Goal: Information Seeking & Learning: Learn about a topic

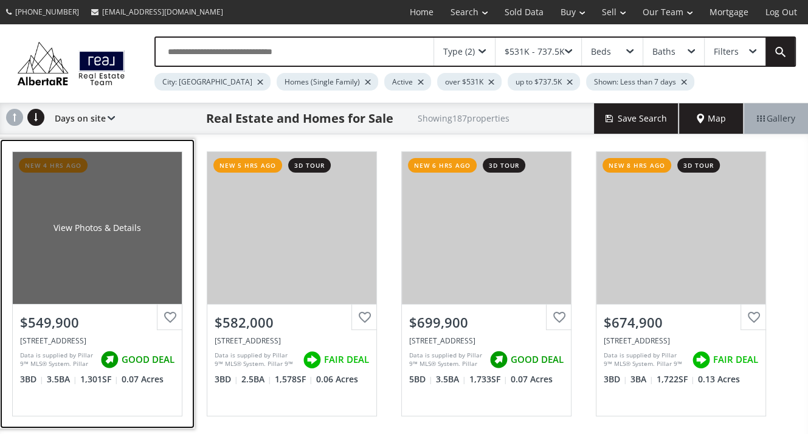
click at [51, 325] on div "$549,900" at bounding box center [97, 322] width 154 height 19
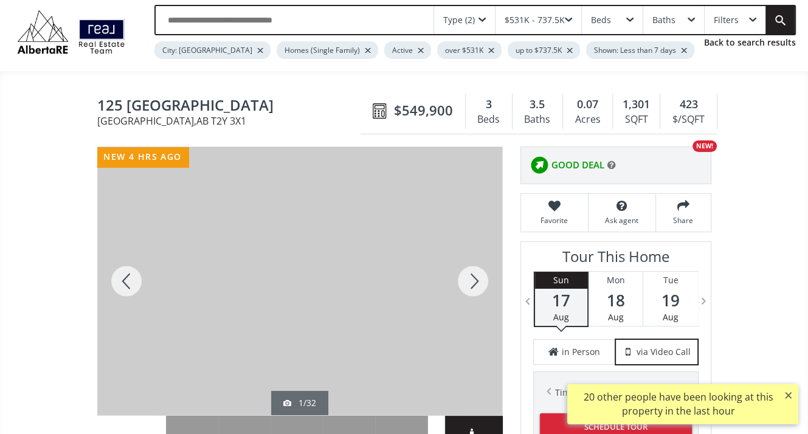
scroll to position [61, 0]
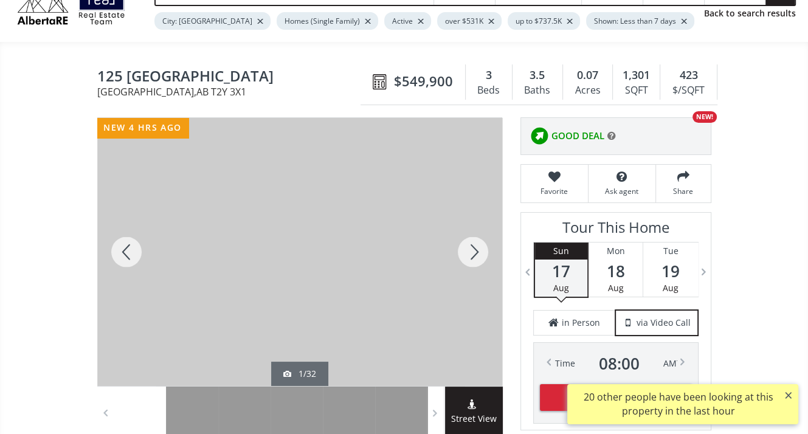
click at [788, 395] on button "×" at bounding box center [788, 395] width 19 height 22
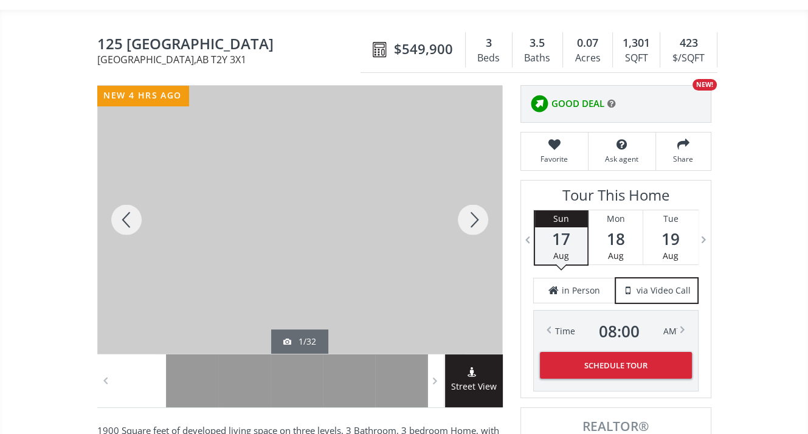
scroll to position [122, 0]
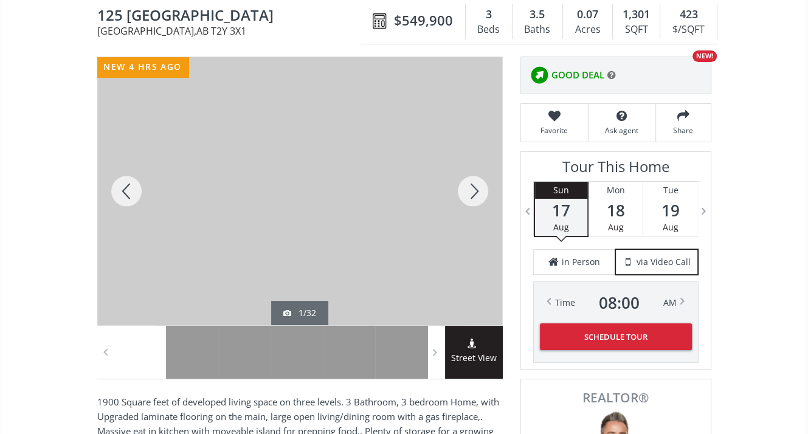
click at [476, 192] on div at bounding box center [473, 191] width 58 height 268
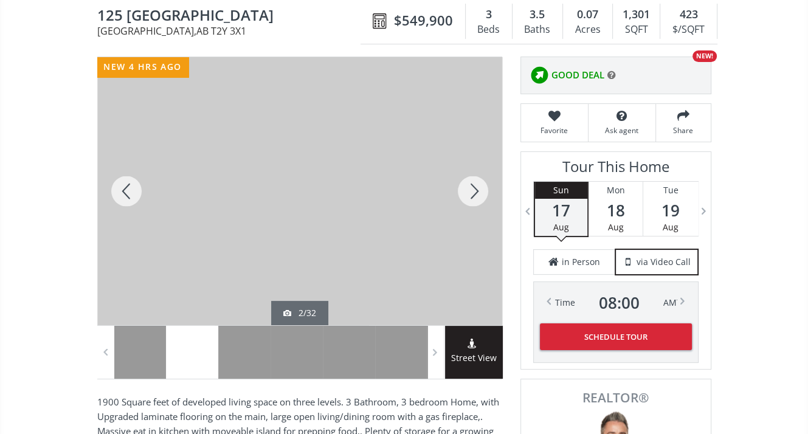
click at [476, 192] on div at bounding box center [473, 191] width 58 height 268
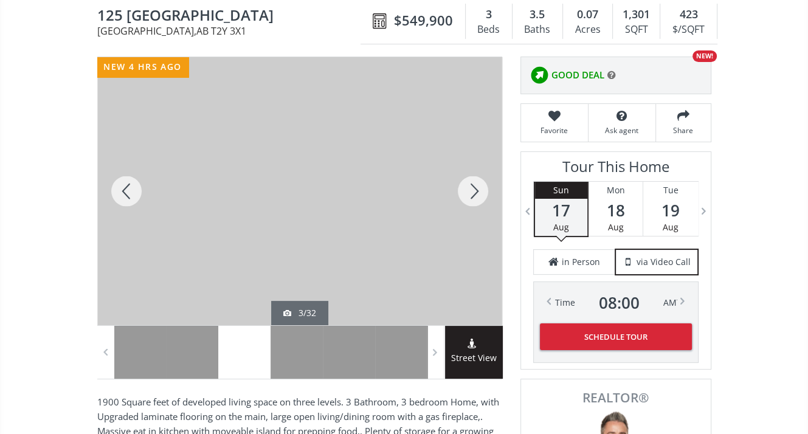
click at [476, 192] on div at bounding box center [473, 191] width 58 height 268
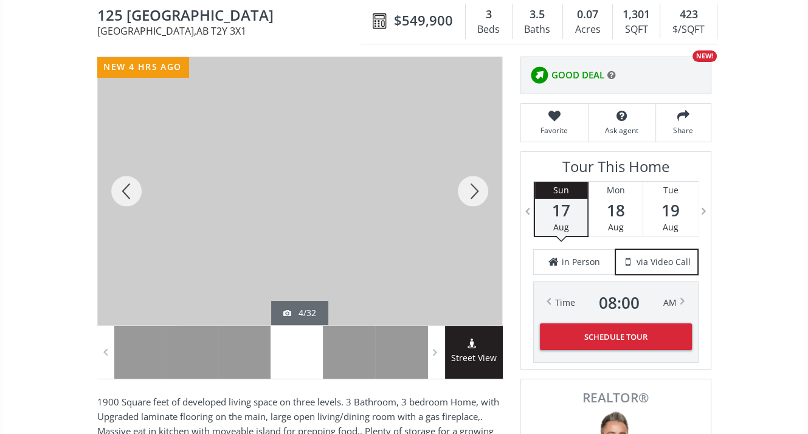
click at [476, 192] on div at bounding box center [473, 191] width 58 height 268
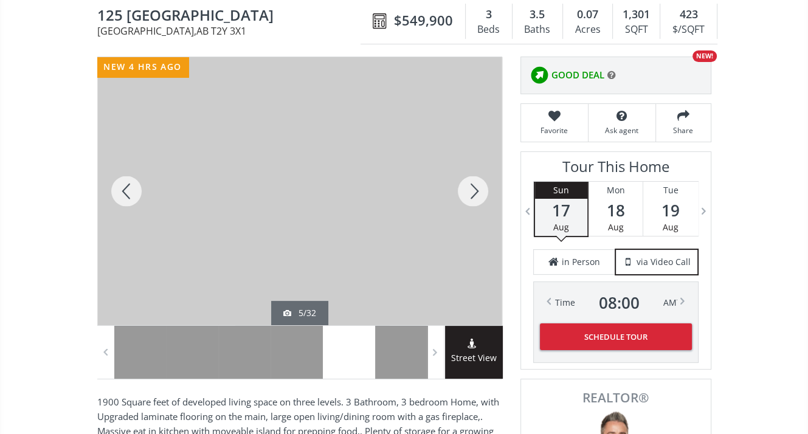
click at [476, 192] on div at bounding box center [473, 191] width 58 height 268
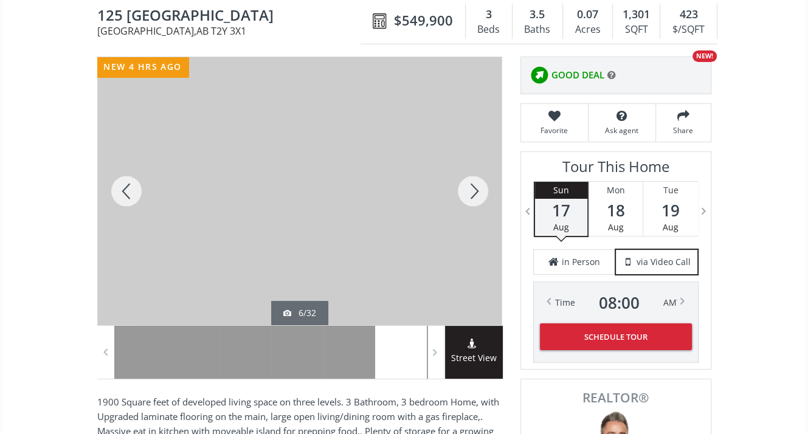
click at [476, 192] on div at bounding box center [473, 191] width 58 height 268
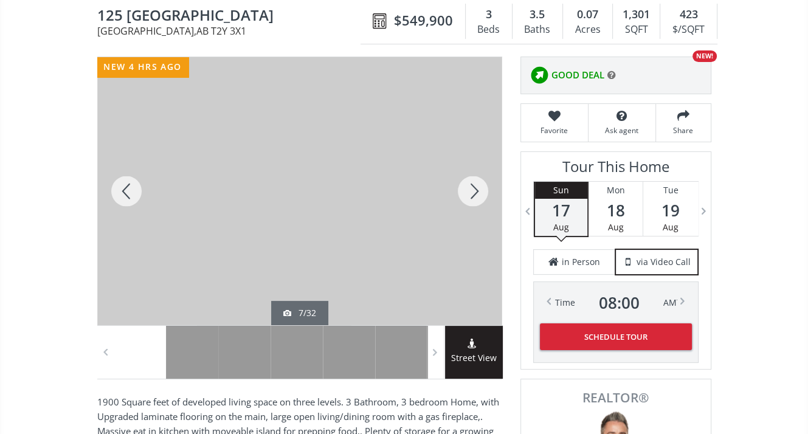
click at [476, 192] on div at bounding box center [473, 191] width 58 height 268
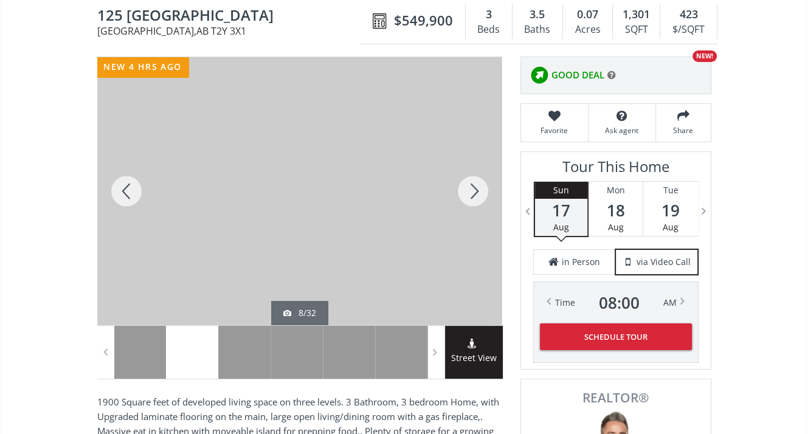
click at [476, 192] on div at bounding box center [473, 191] width 58 height 268
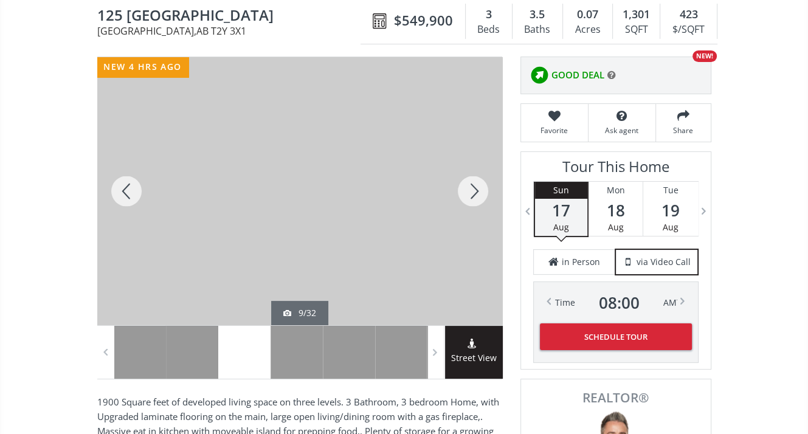
click at [476, 192] on div at bounding box center [473, 191] width 58 height 268
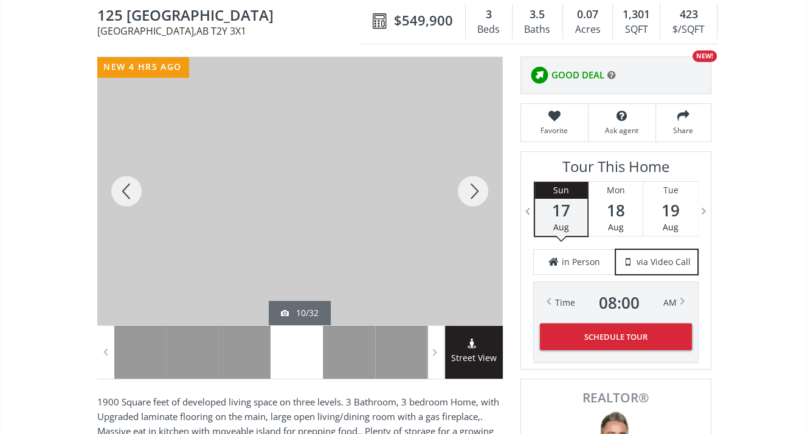
click at [476, 192] on div at bounding box center [473, 191] width 58 height 268
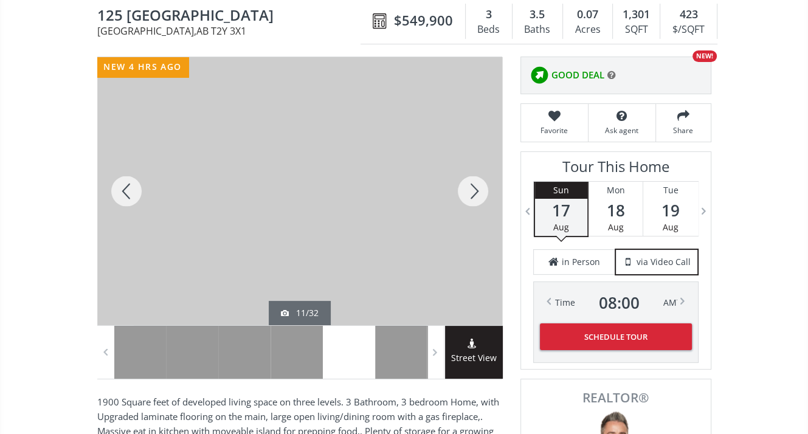
click at [476, 192] on div at bounding box center [473, 191] width 58 height 268
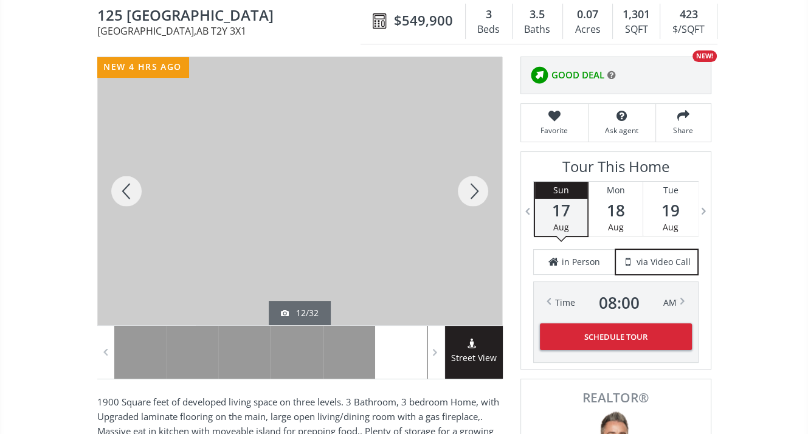
click at [476, 192] on div at bounding box center [473, 191] width 58 height 268
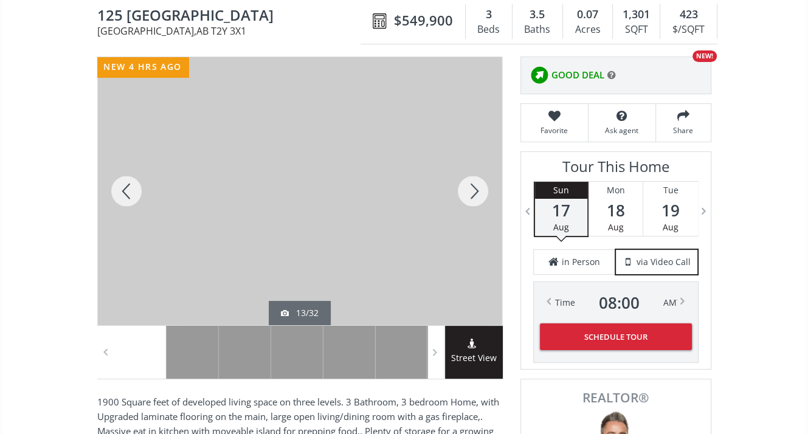
click at [476, 192] on div at bounding box center [473, 191] width 58 height 268
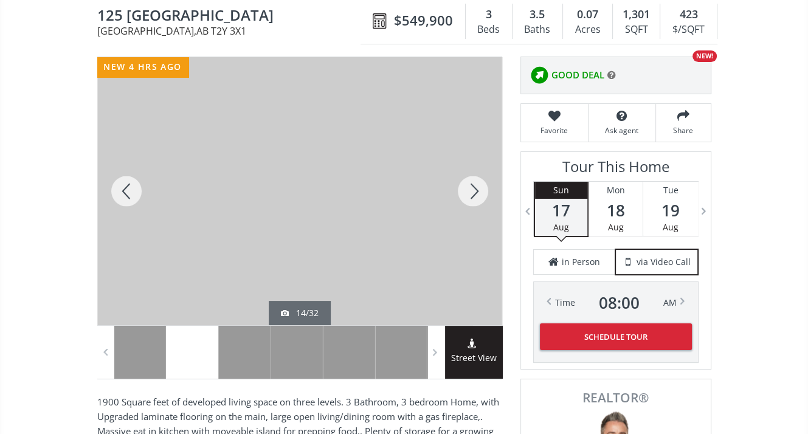
click at [476, 192] on div at bounding box center [473, 191] width 58 height 268
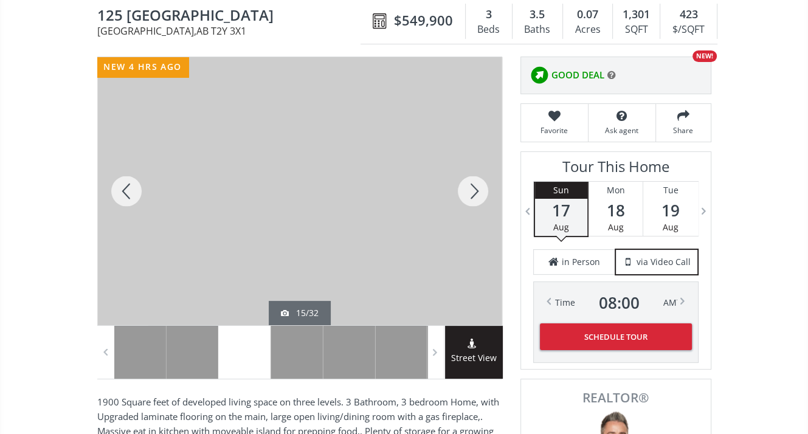
click at [476, 192] on div at bounding box center [473, 191] width 58 height 268
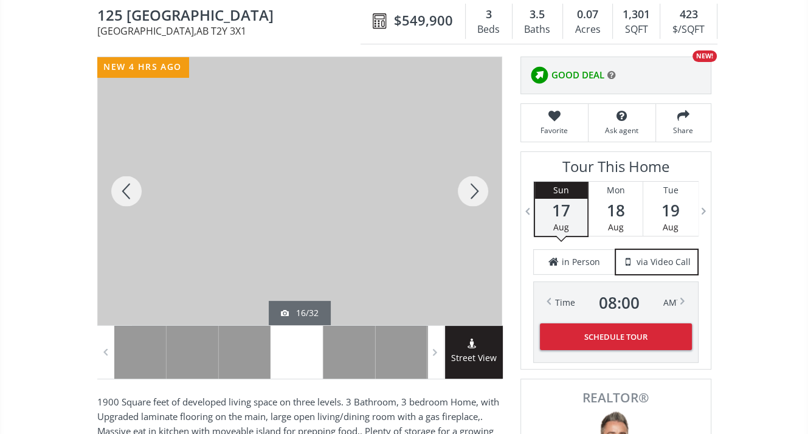
click at [476, 192] on div at bounding box center [473, 191] width 58 height 268
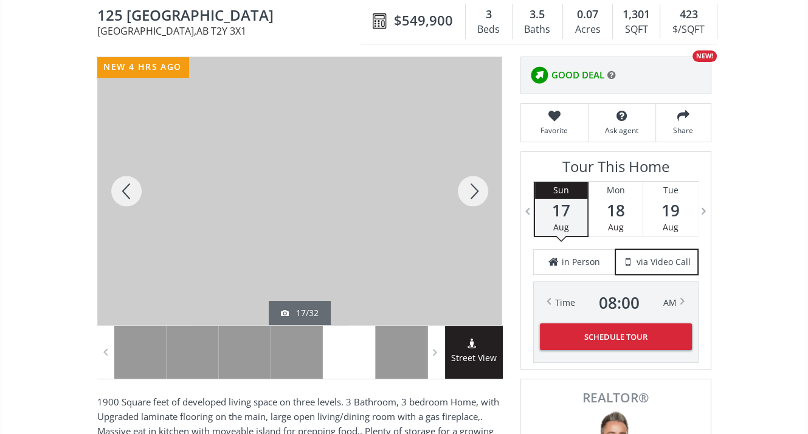
click at [476, 192] on div at bounding box center [473, 191] width 58 height 268
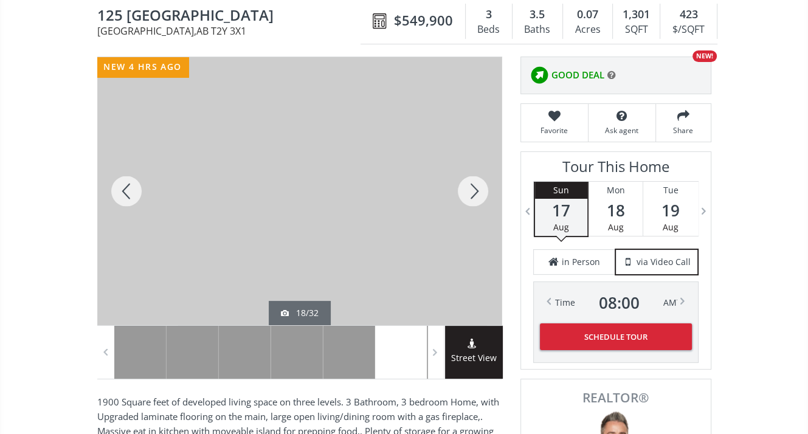
click at [476, 192] on div at bounding box center [473, 191] width 58 height 268
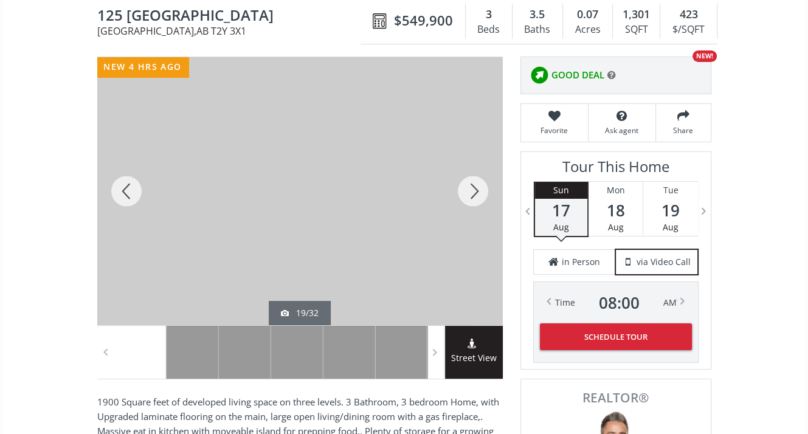
click at [476, 192] on div at bounding box center [473, 191] width 58 height 268
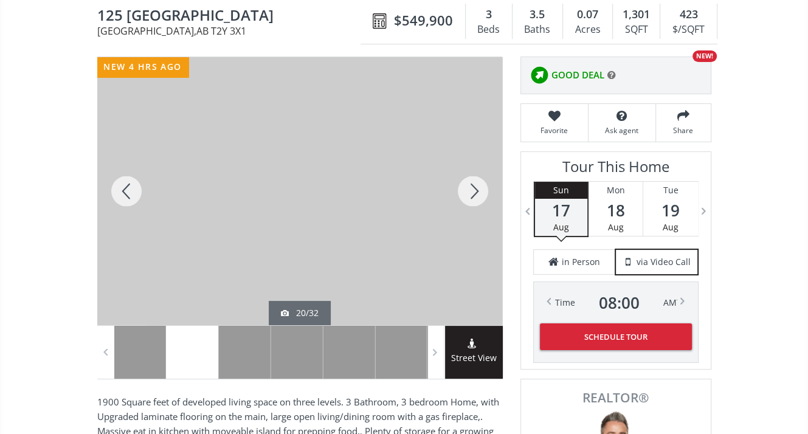
click at [476, 192] on div at bounding box center [473, 191] width 58 height 268
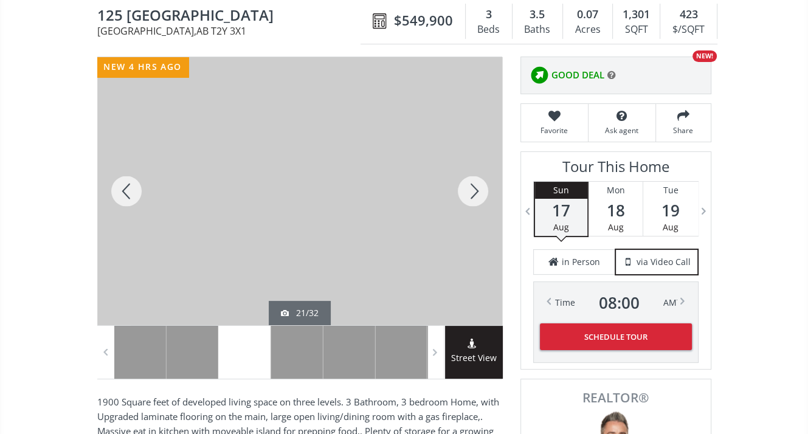
click at [476, 192] on div at bounding box center [473, 191] width 58 height 268
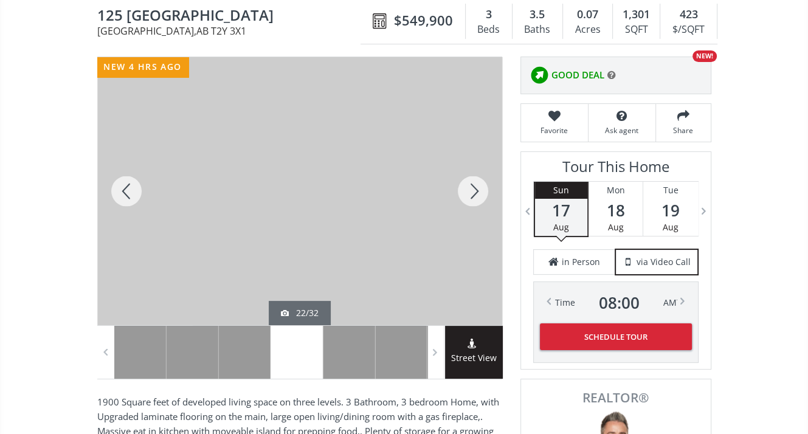
click at [476, 192] on div at bounding box center [473, 191] width 58 height 268
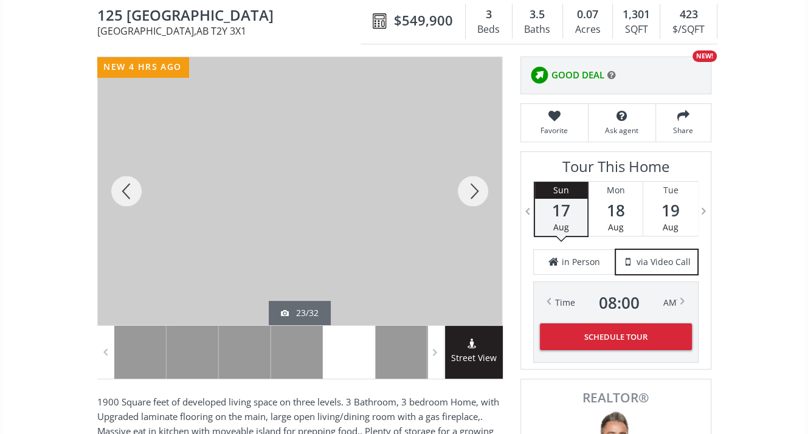
click at [476, 192] on div at bounding box center [473, 191] width 58 height 268
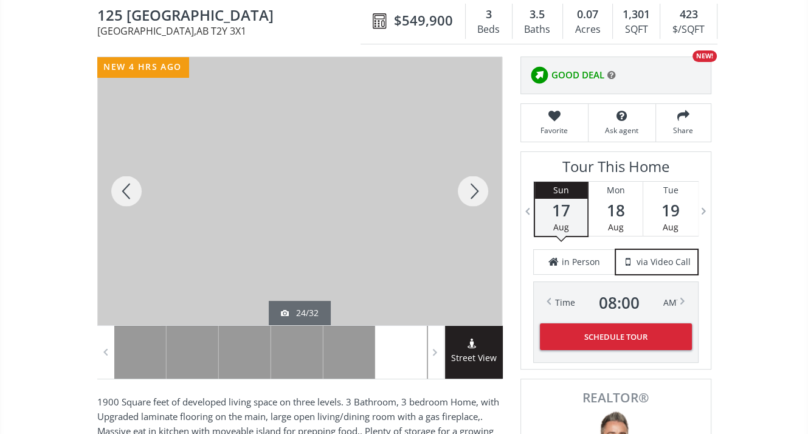
click at [476, 192] on div at bounding box center [473, 191] width 58 height 268
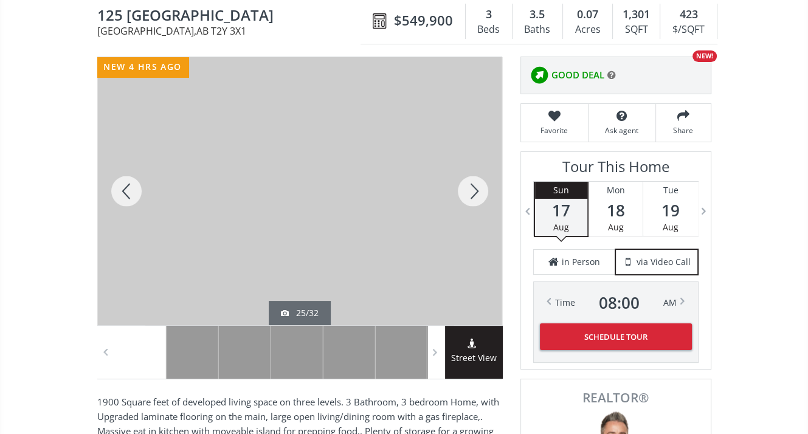
click at [476, 192] on div at bounding box center [473, 191] width 58 height 268
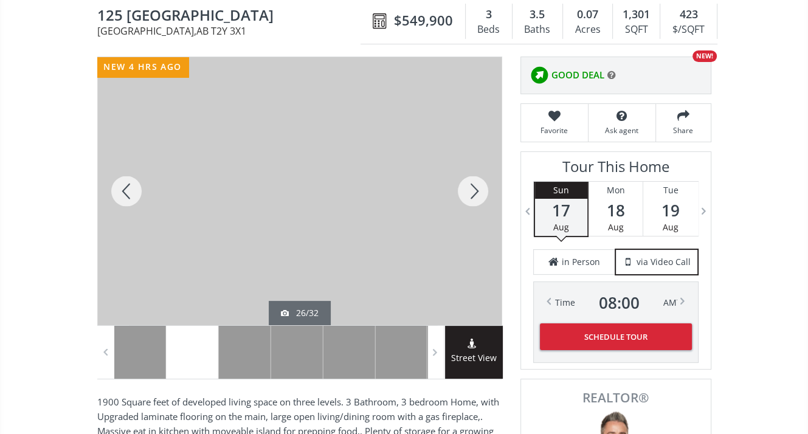
click at [476, 192] on div at bounding box center [473, 191] width 58 height 268
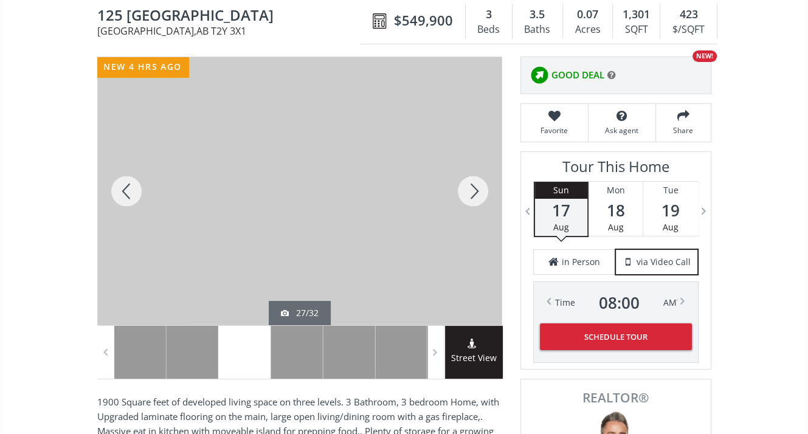
click at [476, 200] on div at bounding box center [473, 191] width 58 height 268
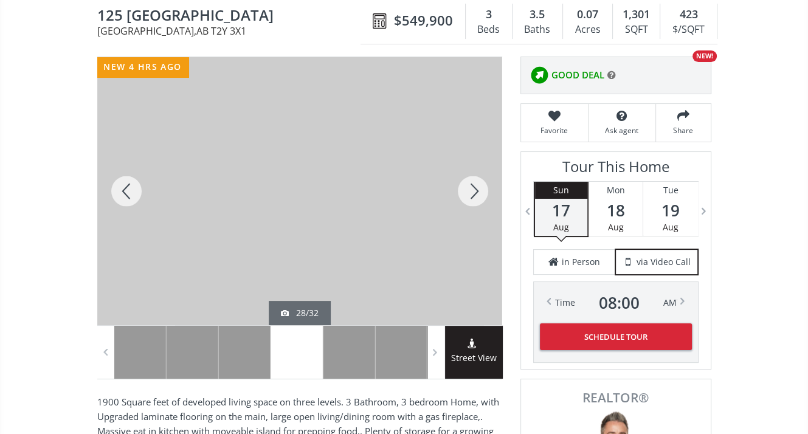
click at [474, 190] on div at bounding box center [473, 191] width 58 height 268
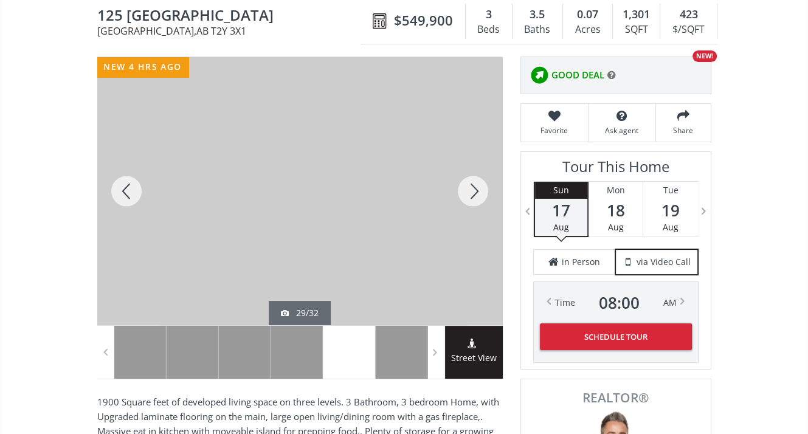
click at [474, 190] on div at bounding box center [473, 191] width 58 height 268
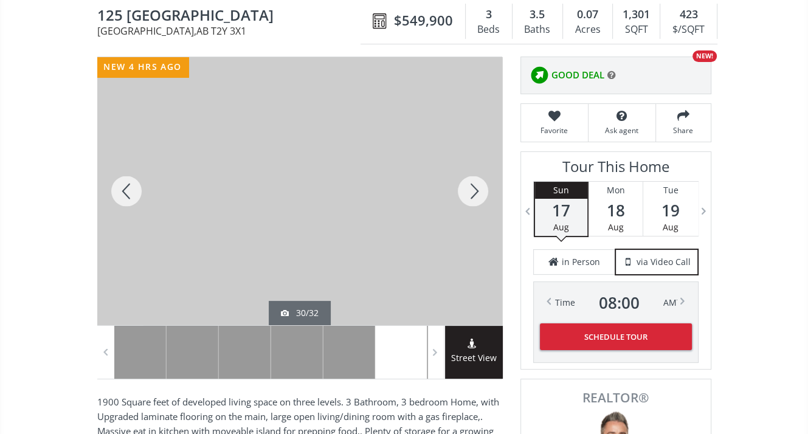
click at [473, 189] on div at bounding box center [473, 191] width 58 height 268
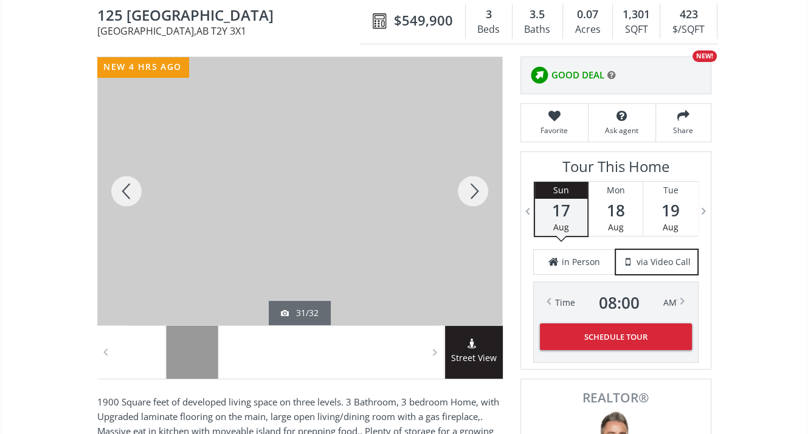
click at [471, 187] on div at bounding box center [473, 191] width 58 height 268
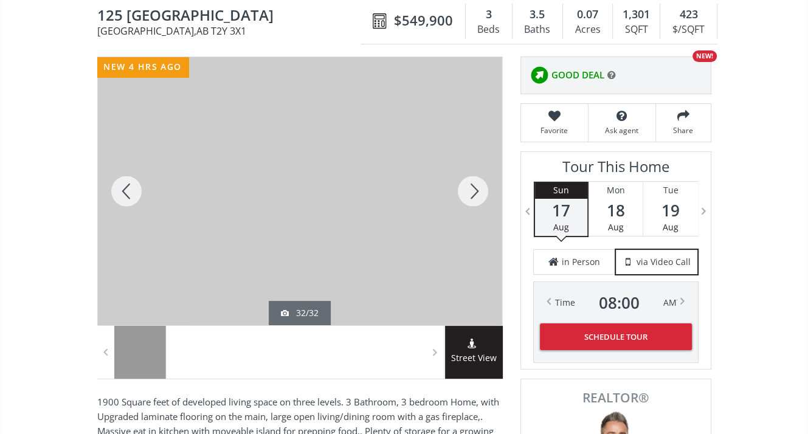
click at [470, 187] on div at bounding box center [473, 191] width 58 height 268
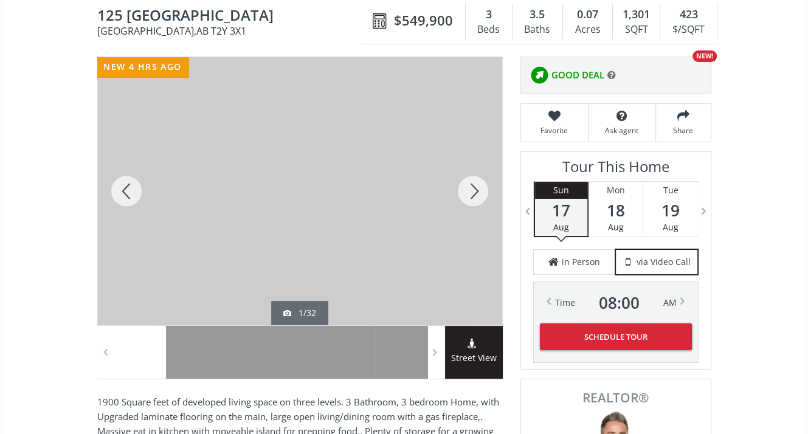
click at [470, 187] on div at bounding box center [473, 191] width 58 height 268
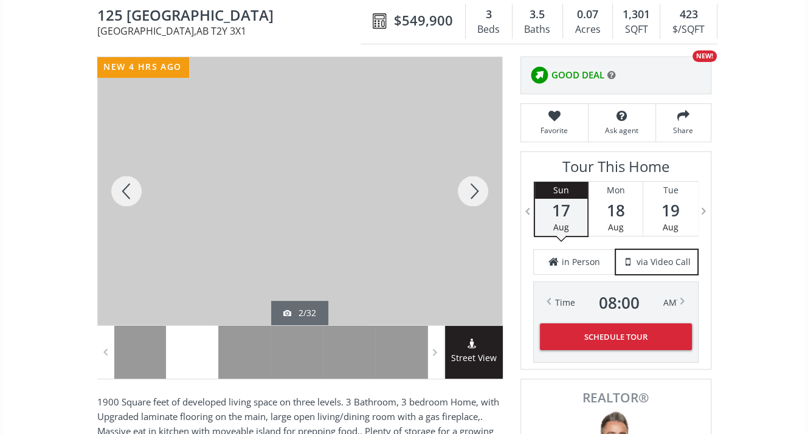
click at [470, 187] on div at bounding box center [473, 191] width 58 height 268
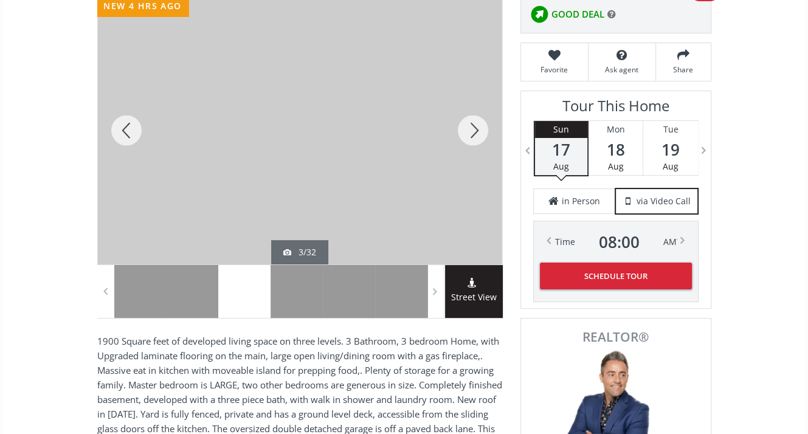
scroll to position [365, 0]
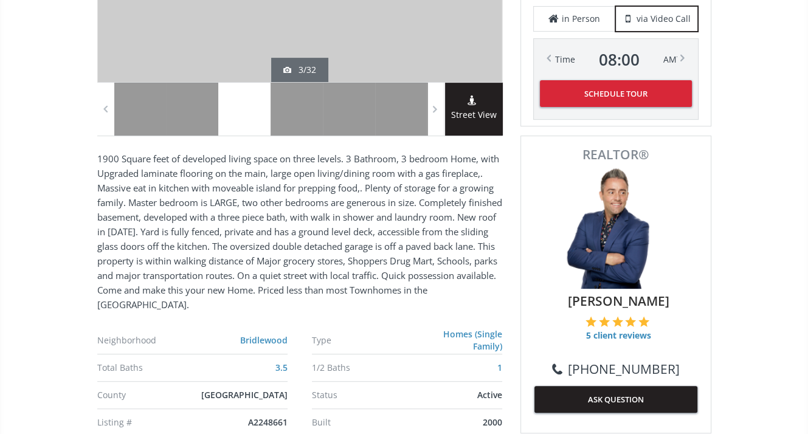
click at [467, 110] on span "Street View" at bounding box center [474, 115] width 58 height 14
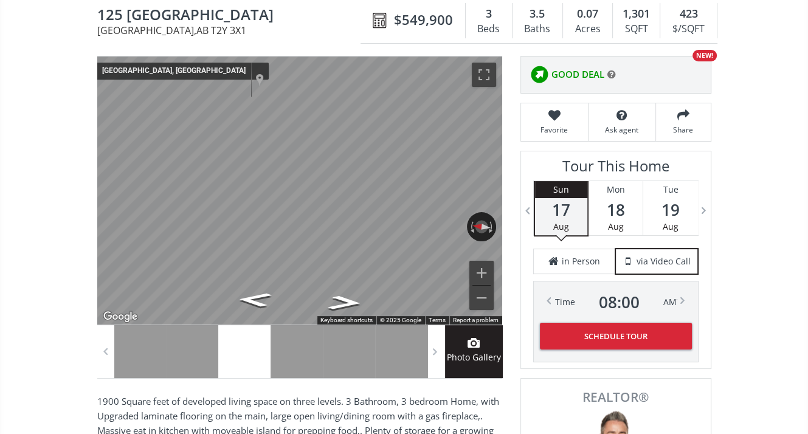
scroll to position [0, 0]
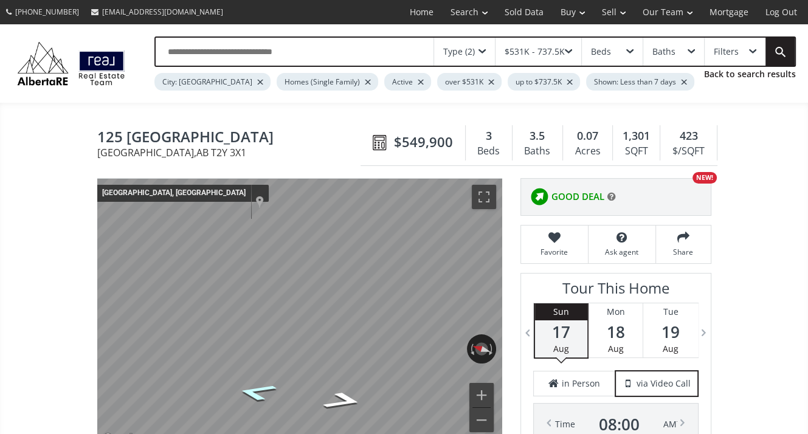
click at [255, 392] on icon "Go North" at bounding box center [256, 392] width 75 height 26
click at [350, 397] on icon "Go South" at bounding box center [342, 400] width 75 height 26
click at [348, 397] on icon "Go South" at bounding box center [342, 400] width 75 height 26
click at [348, 397] on icon "Go South" at bounding box center [344, 400] width 74 height 26
click at [348, 397] on icon "Go South" at bounding box center [343, 400] width 73 height 26
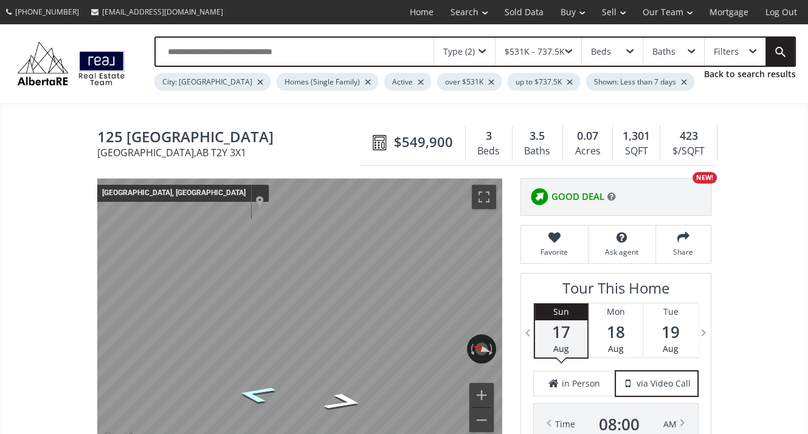
click at [255, 390] on icon "Go North" at bounding box center [256, 394] width 73 height 26
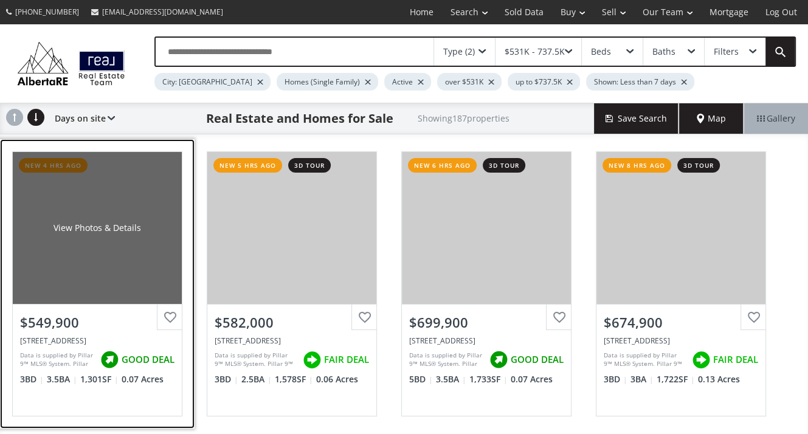
click at [96, 266] on div "View Photos & Details" at bounding box center [97, 228] width 169 height 152
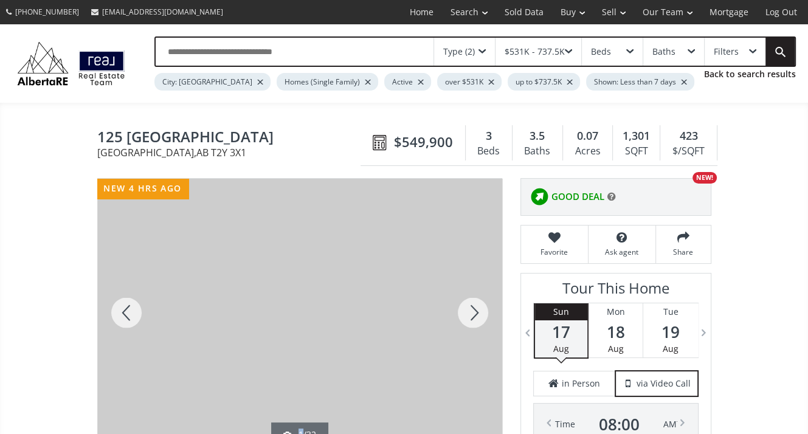
click at [474, 310] on div at bounding box center [473, 313] width 58 height 268
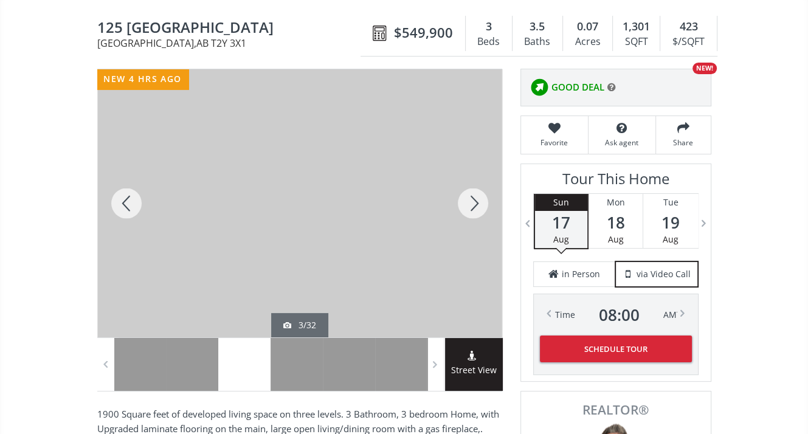
scroll to position [122, 0]
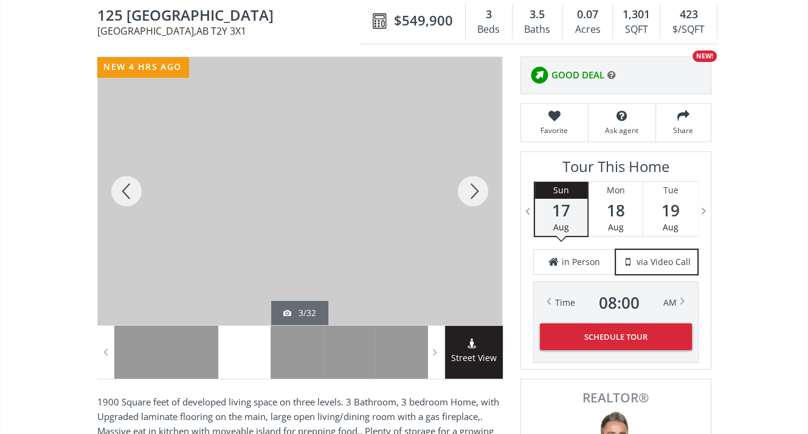
click at [477, 191] on div at bounding box center [473, 191] width 58 height 268
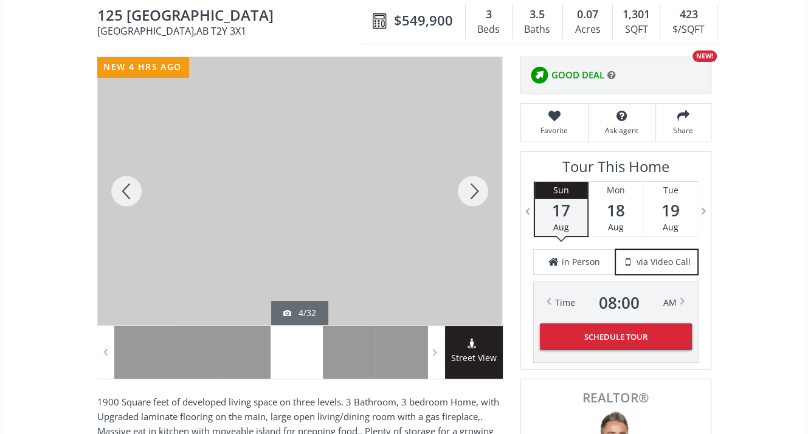
click at [477, 191] on div at bounding box center [473, 191] width 58 height 268
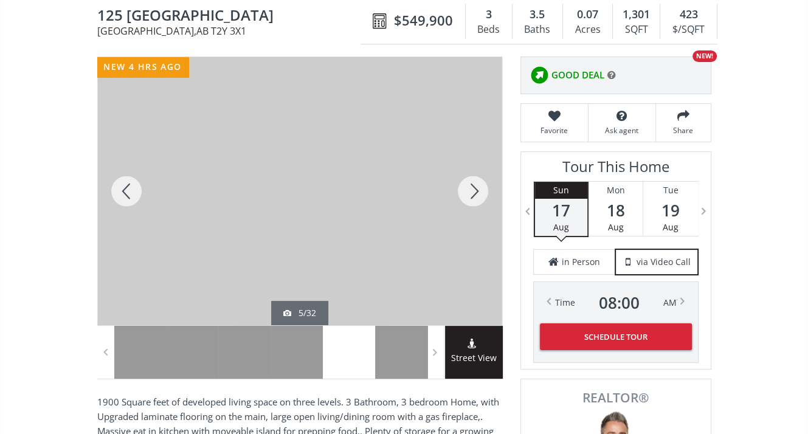
click at [477, 191] on div at bounding box center [473, 191] width 58 height 268
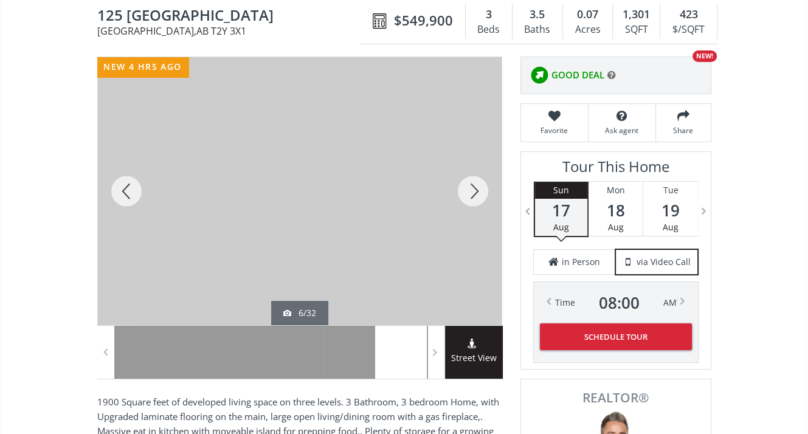
click at [477, 191] on div at bounding box center [473, 191] width 58 height 268
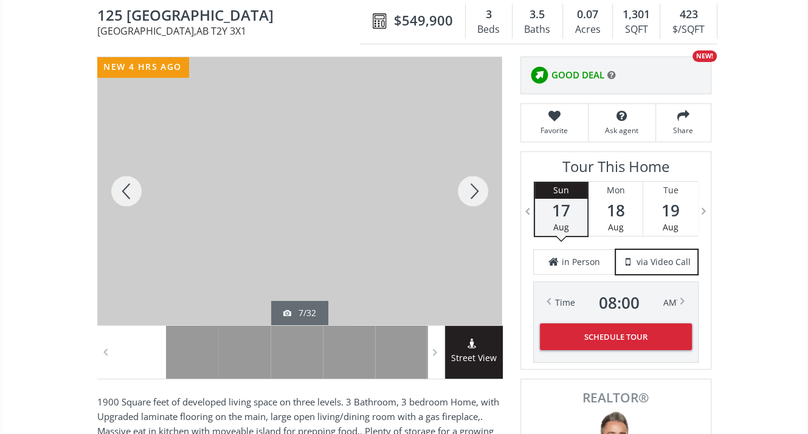
click at [476, 190] on div at bounding box center [473, 191] width 58 height 268
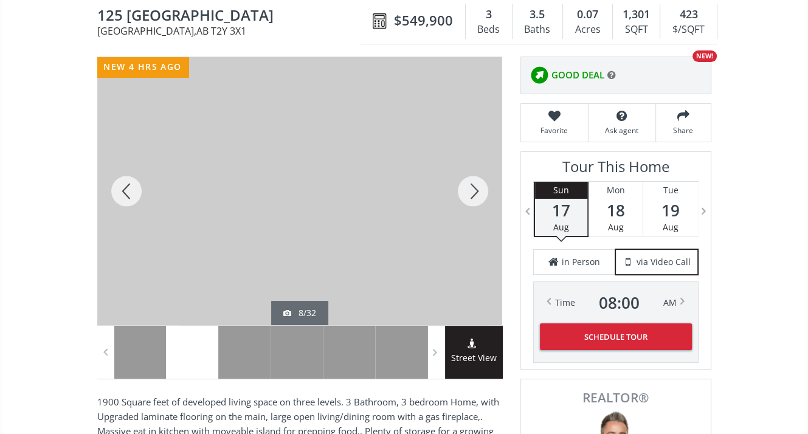
click at [476, 190] on div at bounding box center [473, 191] width 58 height 268
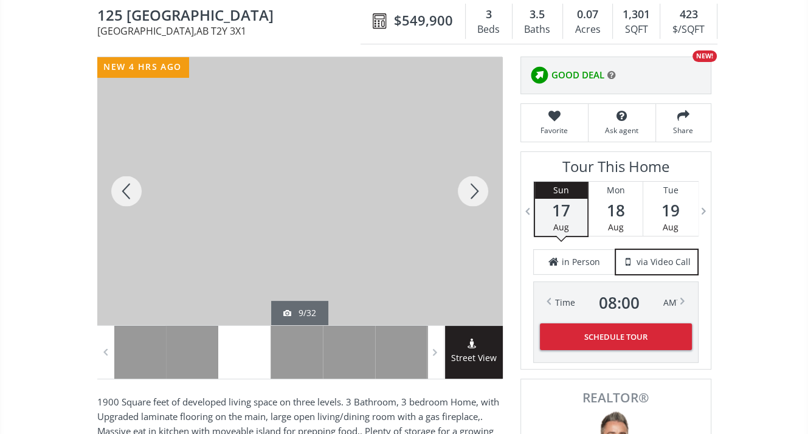
click at [476, 190] on div at bounding box center [473, 191] width 58 height 268
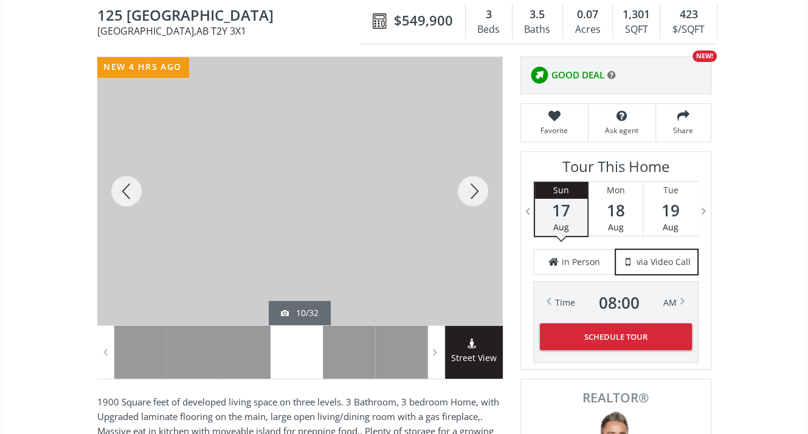
click at [476, 190] on div at bounding box center [473, 191] width 58 height 268
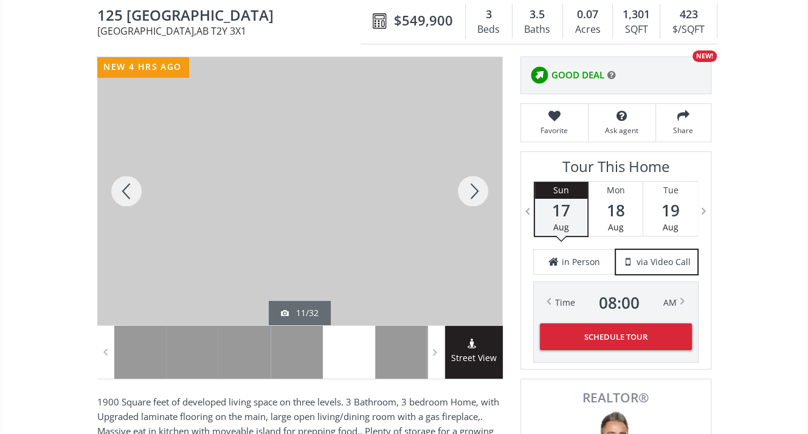
click at [476, 190] on div at bounding box center [473, 191] width 58 height 268
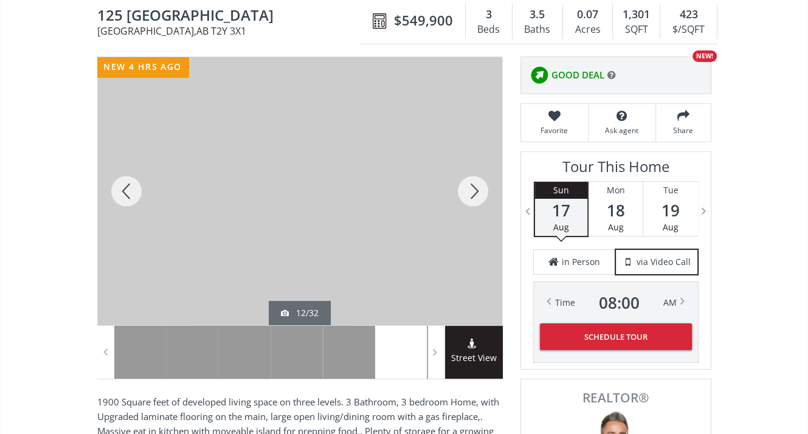
click at [477, 188] on div at bounding box center [473, 191] width 58 height 268
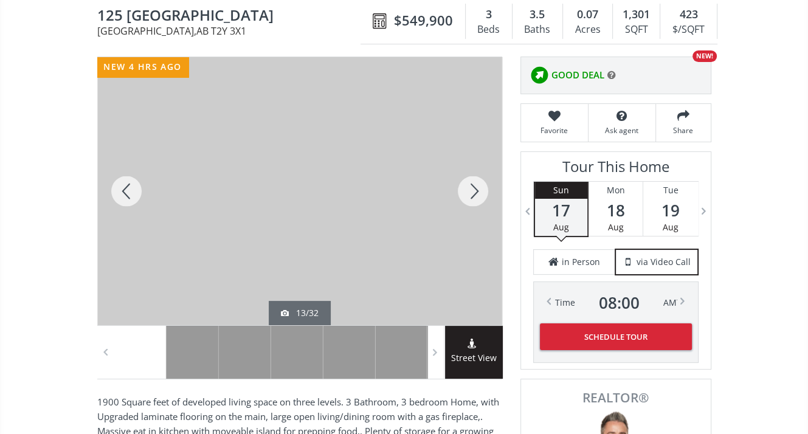
click at [476, 186] on div at bounding box center [473, 191] width 58 height 268
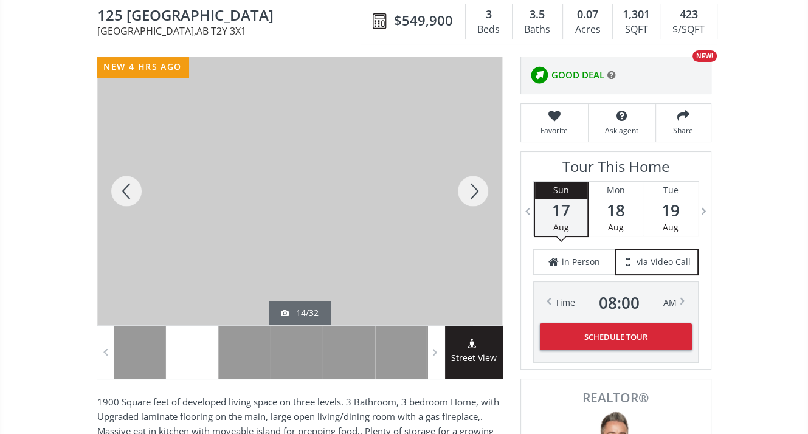
click at [476, 186] on div at bounding box center [473, 191] width 58 height 268
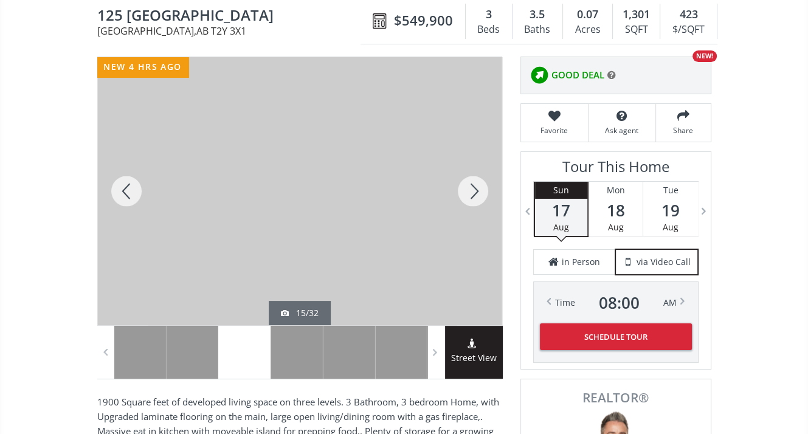
click at [476, 186] on div at bounding box center [473, 191] width 58 height 268
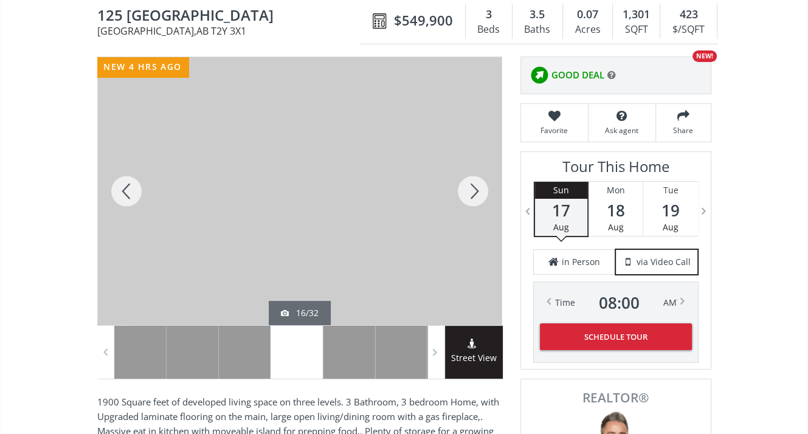
click at [476, 186] on div at bounding box center [473, 191] width 58 height 268
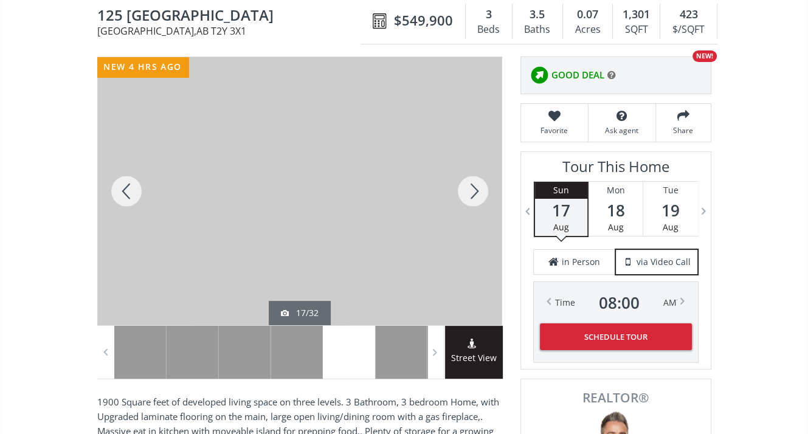
click at [476, 186] on div at bounding box center [473, 191] width 58 height 268
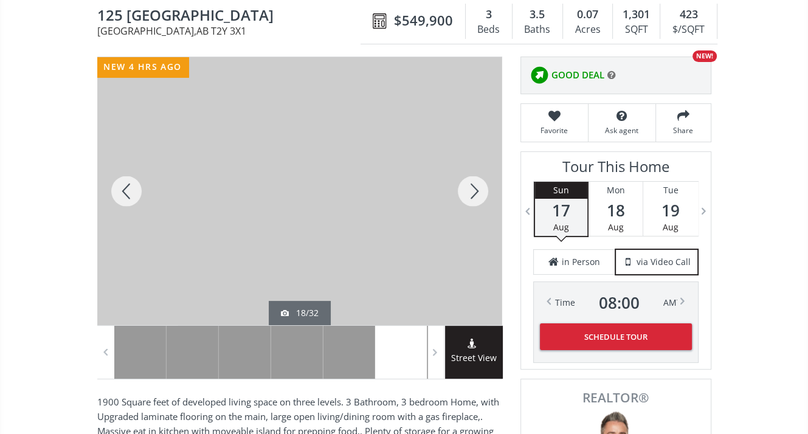
click at [476, 186] on div at bounding box center [473, 191] width 58 height 268
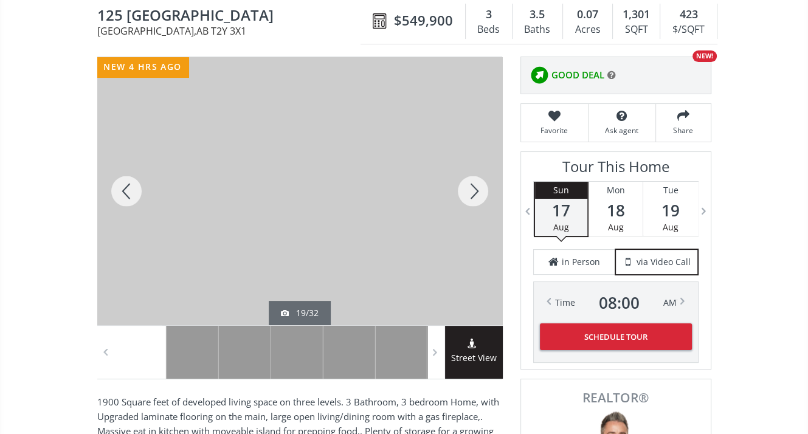
click at [476, 186] on div at bounding box center [473, 191] width 58 height 268
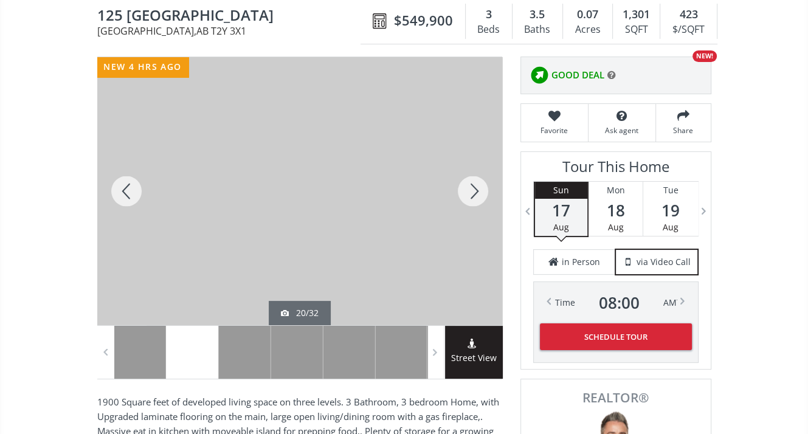
click at [476, 186] on div at bounding box center [473, 191] width 58 height 268
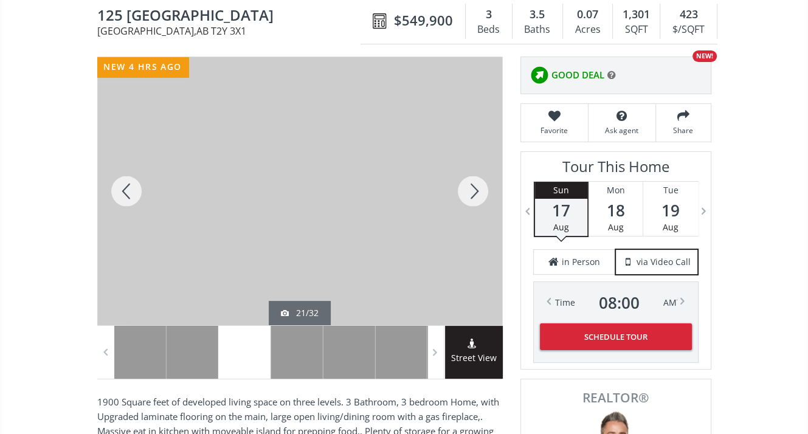
click at [476, 186] on div at bounding box center [473, 191] width 58 height 268
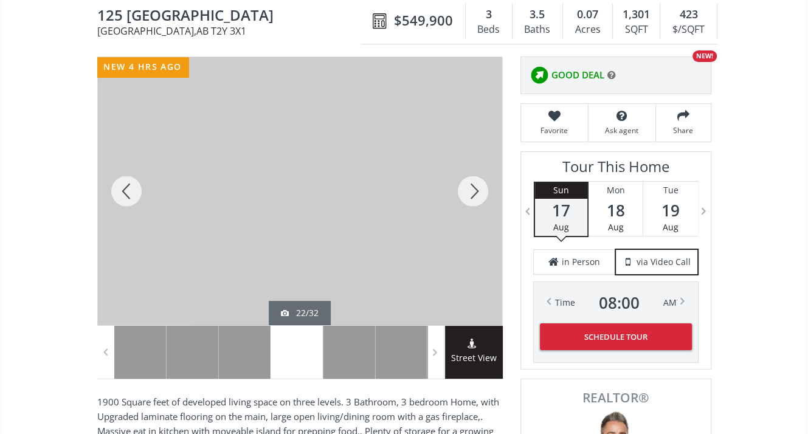
click at [476, 186] on div at bounding box center [473, 191] width 58 height 268
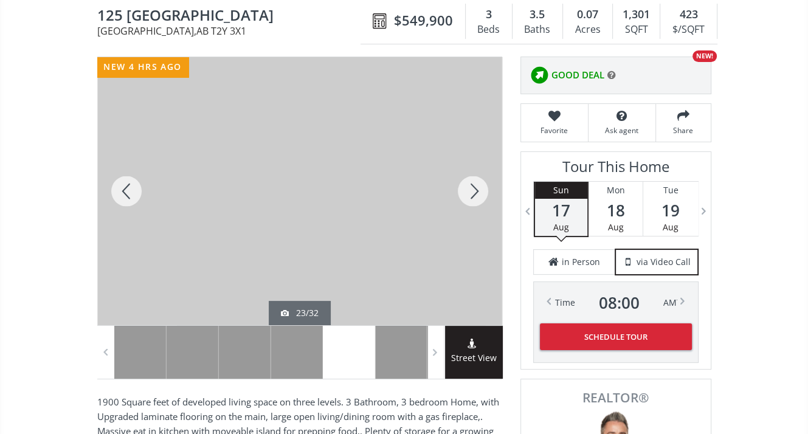
click at [476, 186] on div at bounding box center [473, 191] width 58 height 268
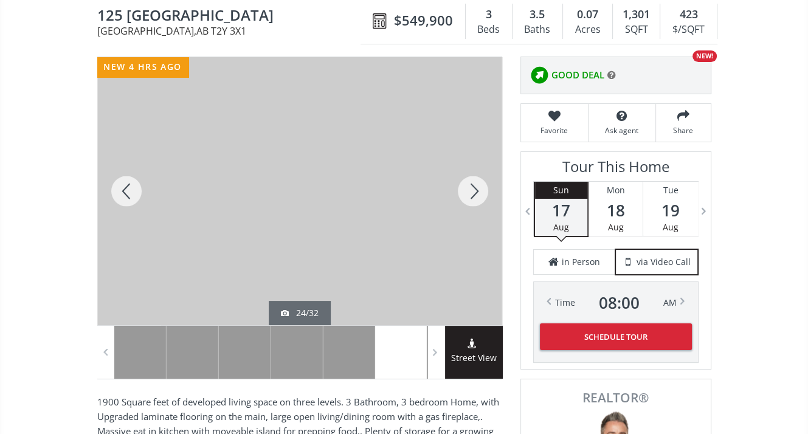
click at [476, 186] on div at bounding box center [473, 191] width 58 height 268
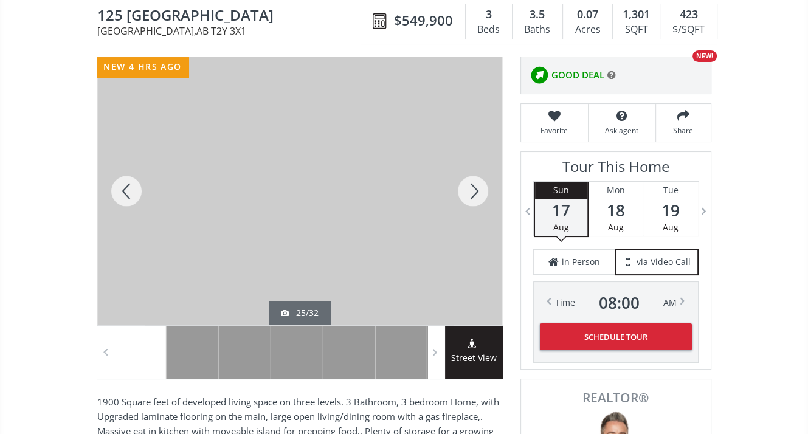
click at [482, 193] on div at bounding box center [473, 191] width 58 height 268
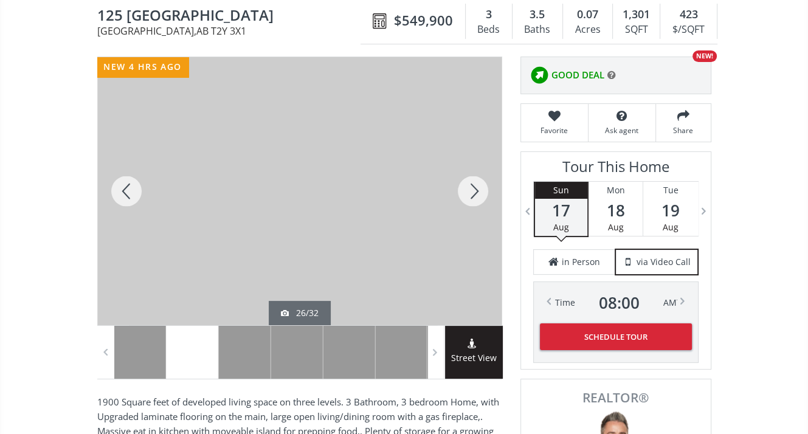
click at [482, 193] on div at bounding box center [473, 191] width 58 height 268
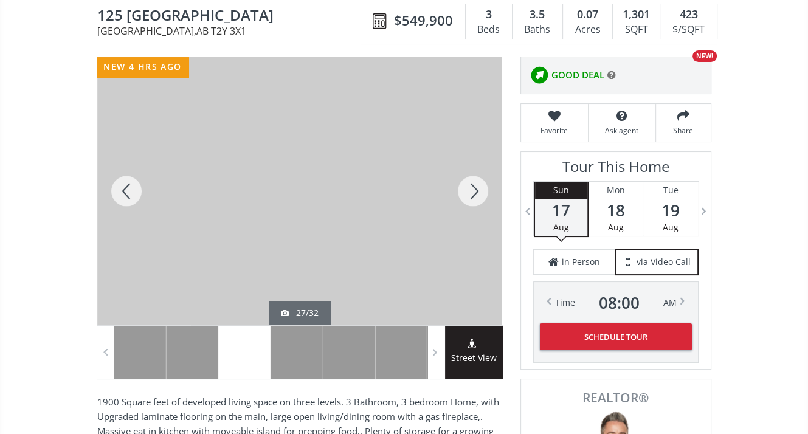
click at [482, 193] on div at bounding box center [473, 191] width 58 height 268
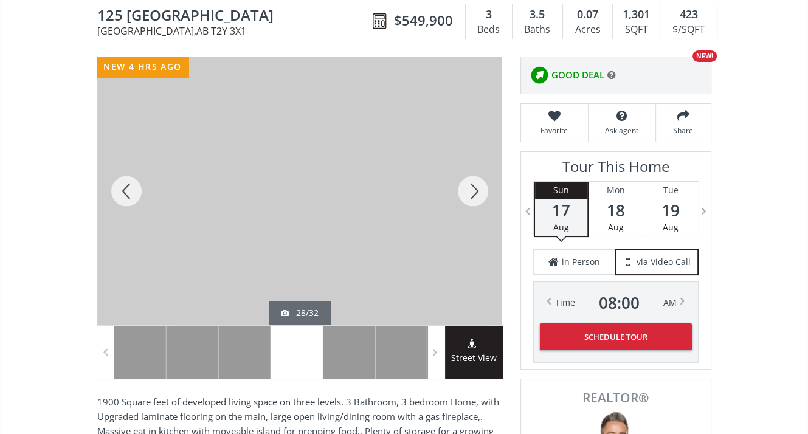
click at [475, 192] on div at bounding box center [473, 191] width 58 height 268
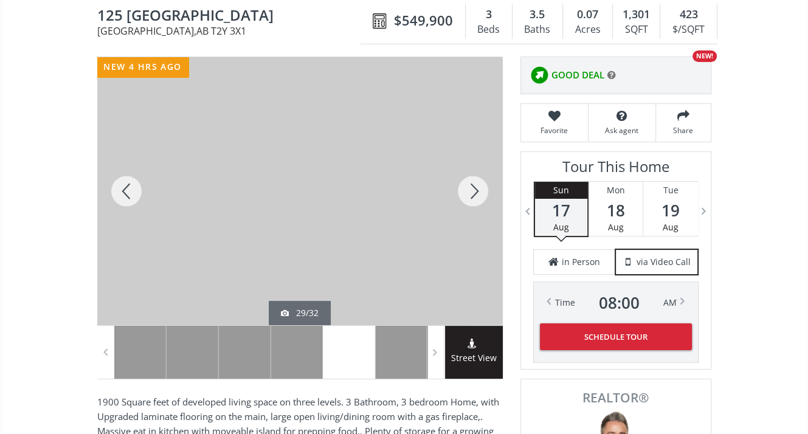
click at [478, 189] on div at bounding box center [473, 191] width 58 height 268
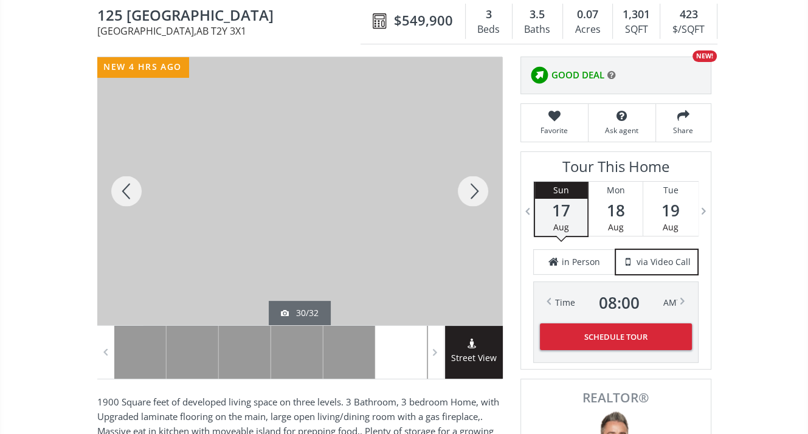
click at [469, 189] on div at bounding box center [473, 191] width 58 height 268
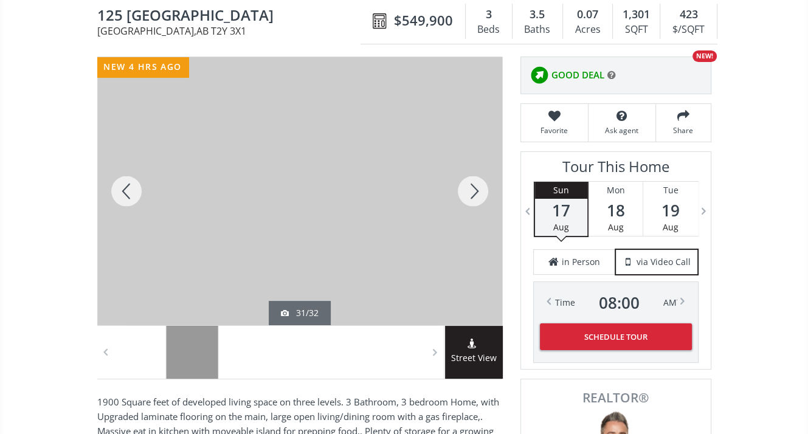
click at [474, 193] on div at bounding box center [473, 191] width 58 height 268
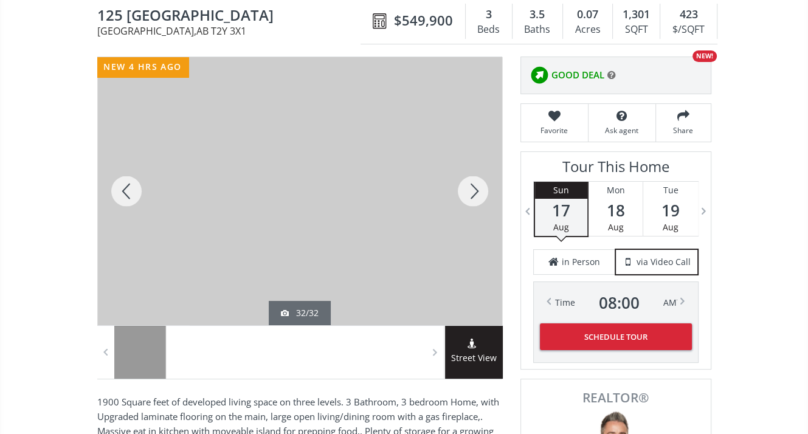
click at [473, 186] on div at bounding box center [473, 191] width 58 height 268
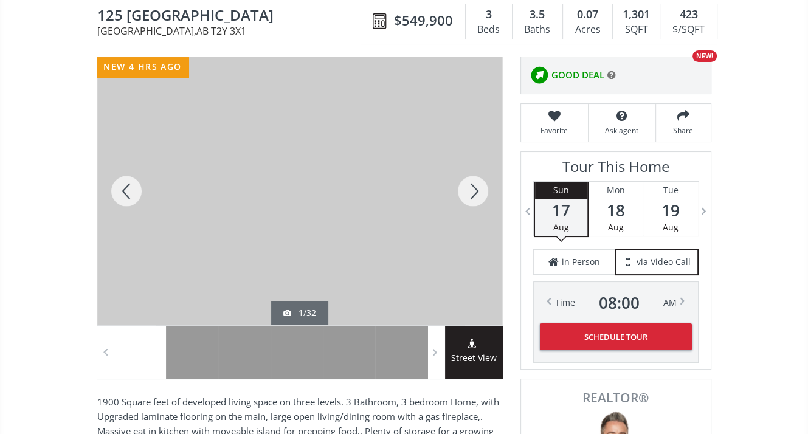
click at [476, 186] on div at bounding box center [473, 191] width 58 height 268
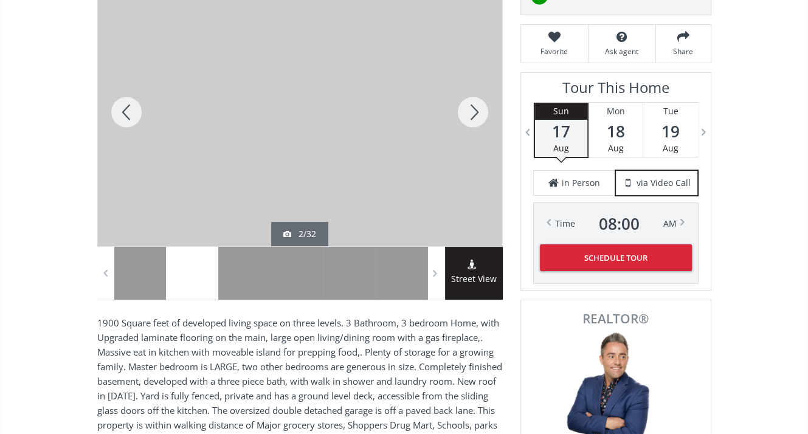
scroll to position [182, 0]
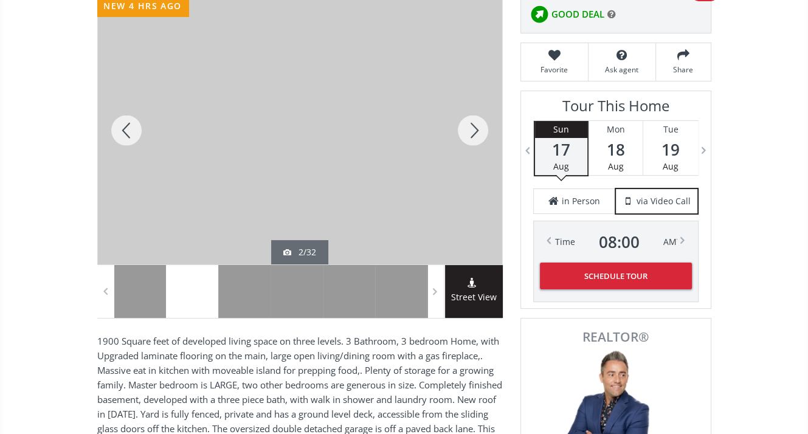
click at [481, 130] on div at bounding box center [473, 130] width 58 height 268
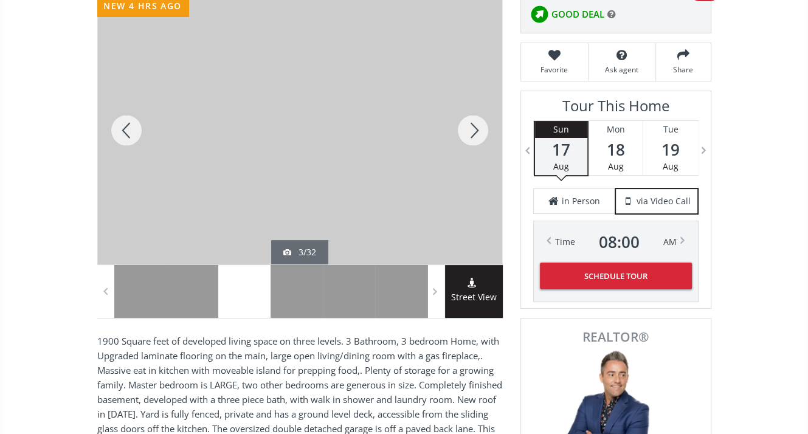
click at [481, 130] on div at bounding box center [473, 130] width 58 height 268
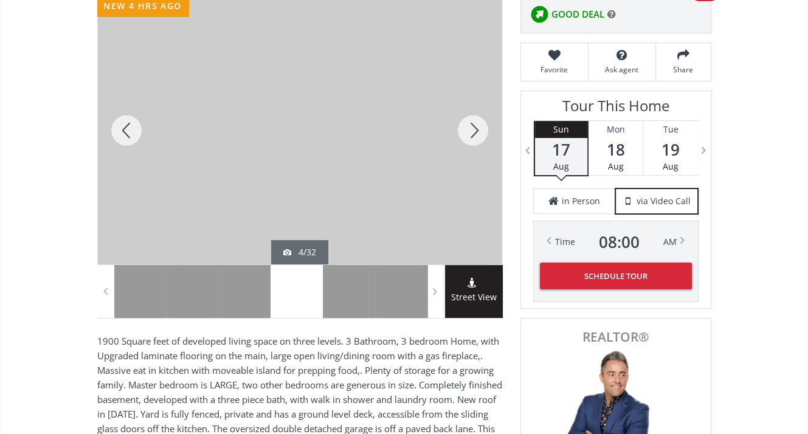
click at [481, 130] on div at bounding box center [473, 130] width 58 height 268
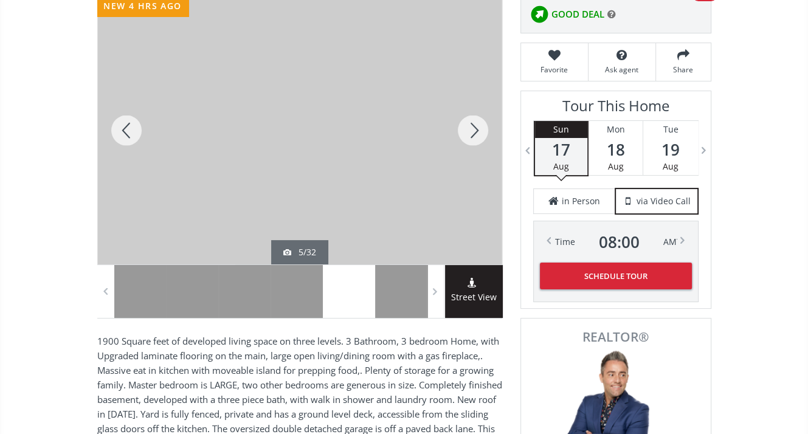
click at [481, 130] on div at bounding box center [473, 130] width 58 height 268
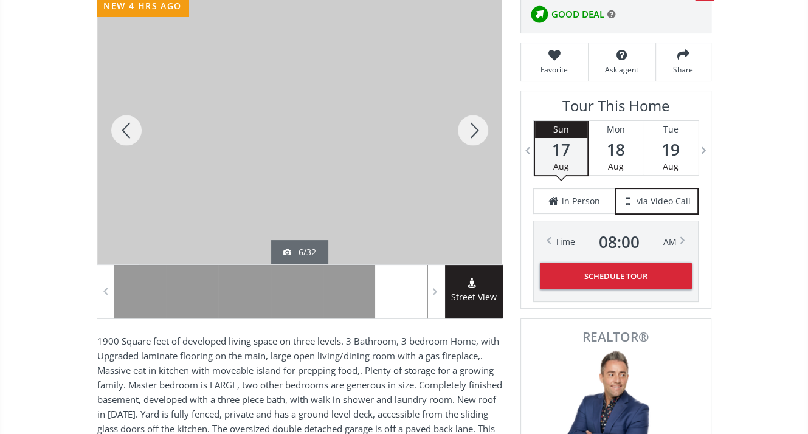
click at [481, 130] on div at bounding box center [473, 130] width 58 height 268
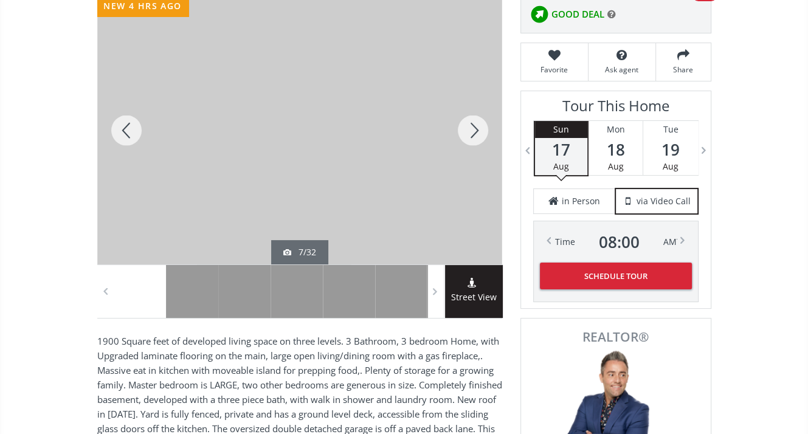
click at [127, 134] on div at bounding box center [126, 130] width 58 height 268
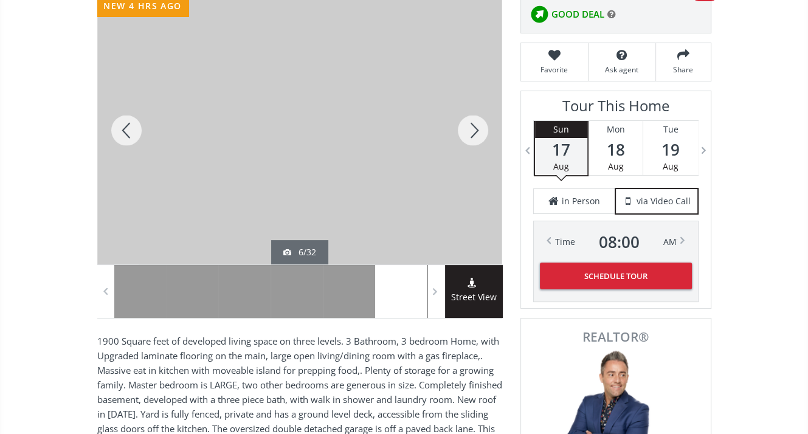
click at [476, 136] on div at bounding box center [473, 130] width 58 height 268
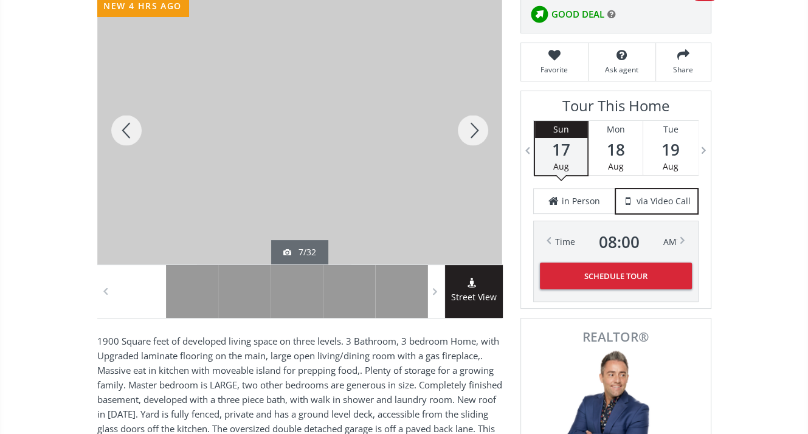
click at [129, 133] on div at bounding box center [126, 130] width 58 height 268
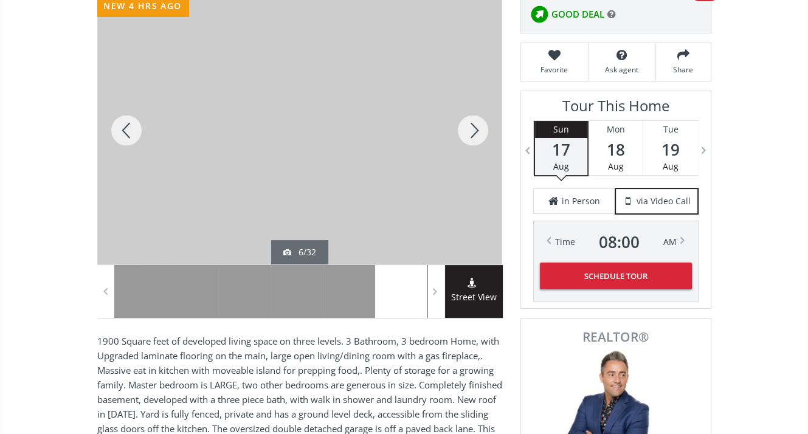
click at [129, 133] on div at bounding box center [126, 130] width 58 height 268
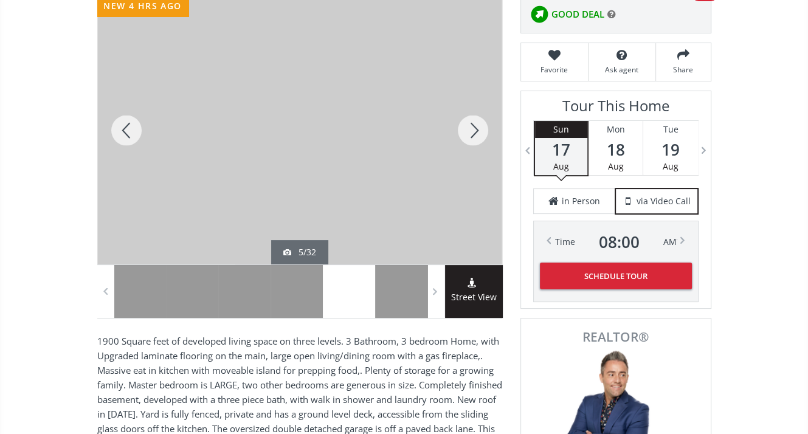
click at [472, 130] on div at bounding box center [473, 130] width 58 height 268
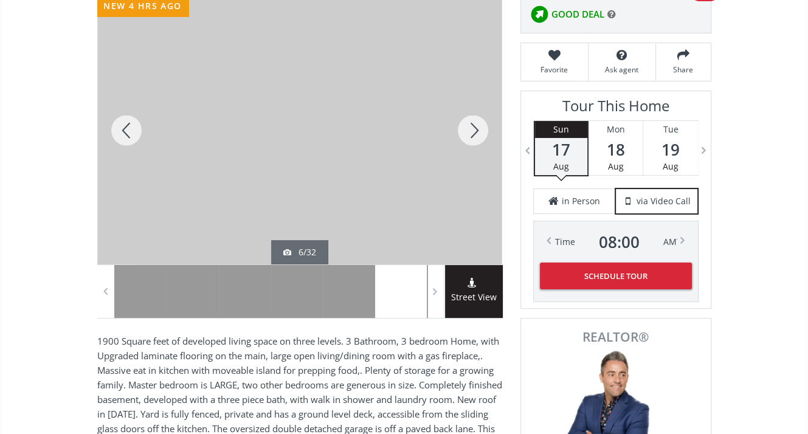
click at [472, 130] on div at bounding box center [473, 130] width 58 height 268
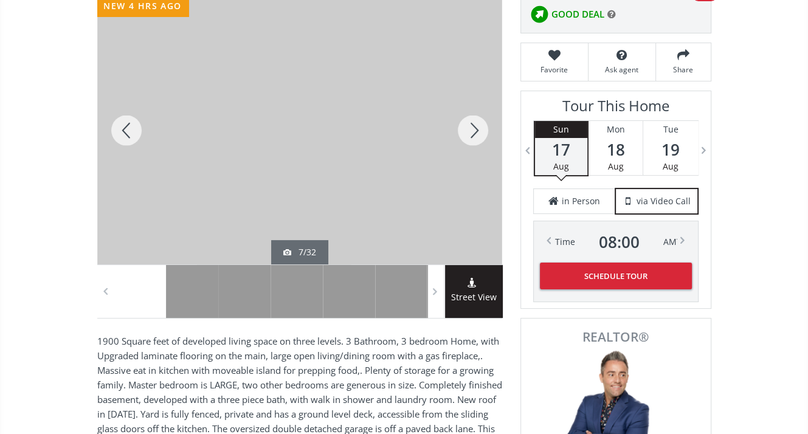
click at [472, 130] on div at bounding box center [473, 130] width 58 height 268
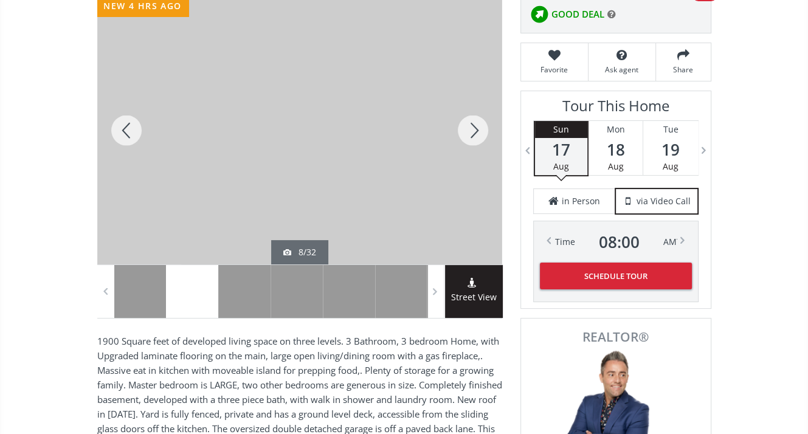
click at [472, 130] on div at bounding box center [473, 130] width 58 height 268
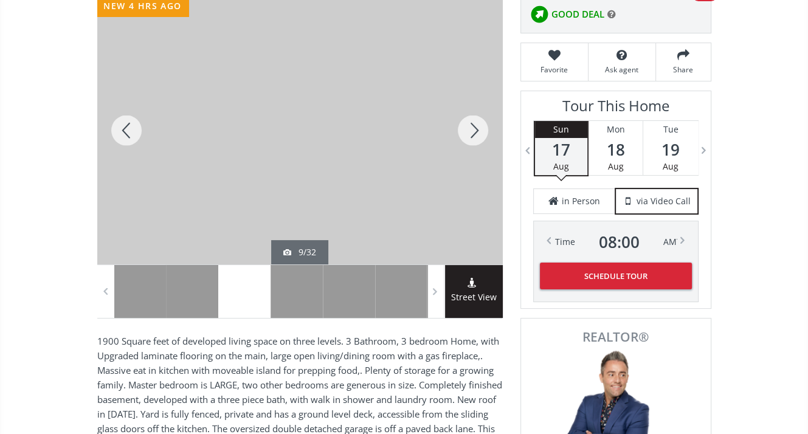
click at [472, 130] on div at bounding box center [473, 130] width 58 height 268
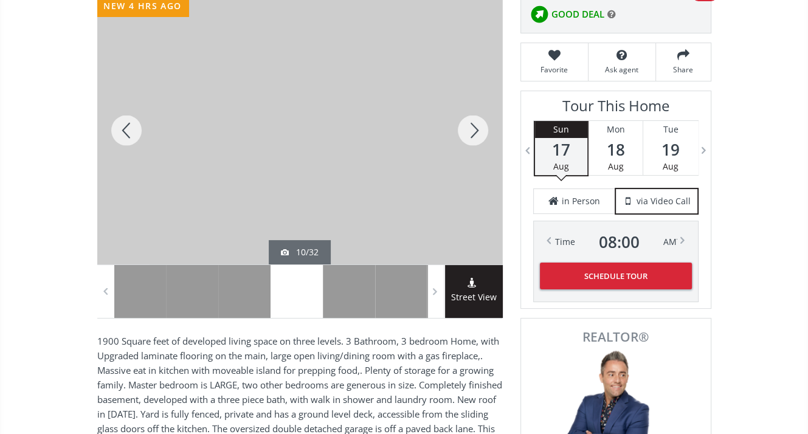
click at [126, 122] on div at bounding box center [126, 130] width 58 height 268
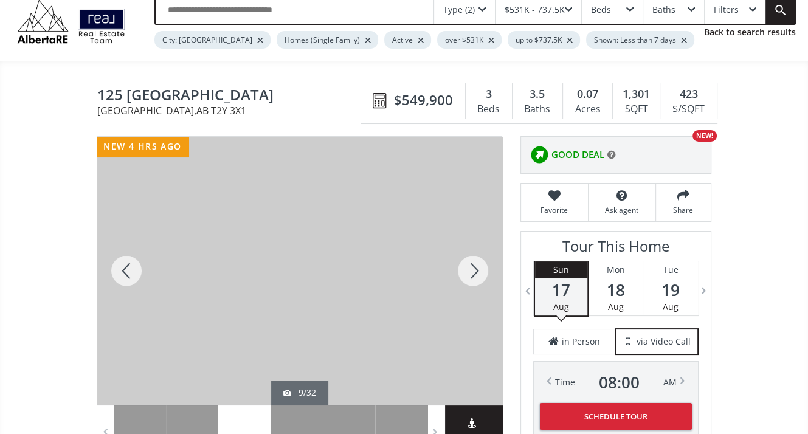
scroll to position [0, 0]
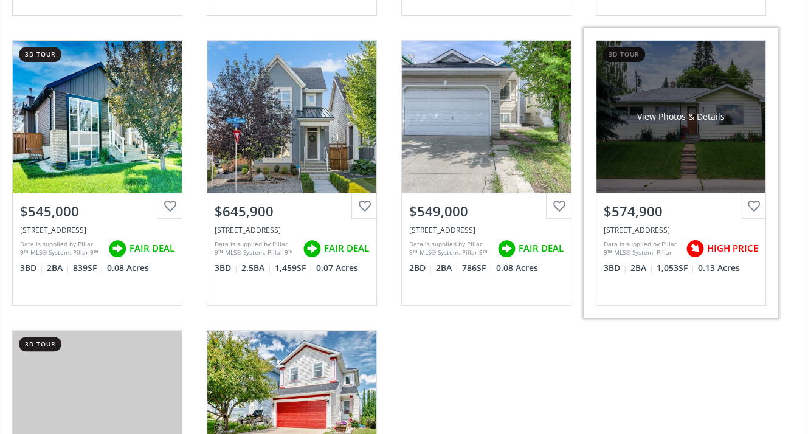
scroll to position [426, 0]
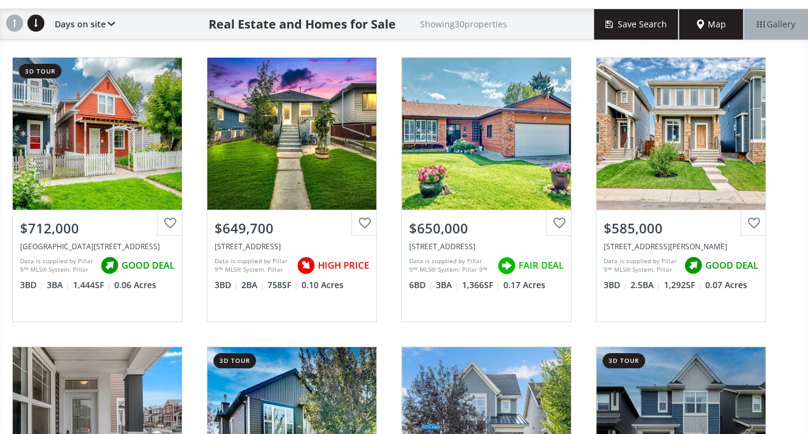
scroll to position [182, 0]
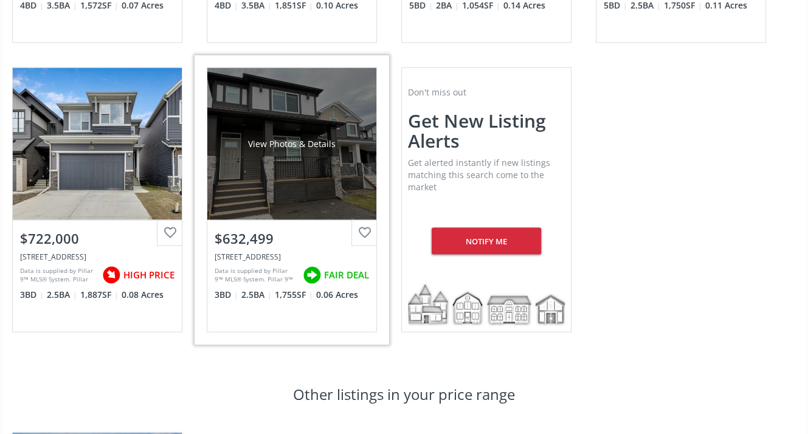
scroll to position [2129, 0]
